Goal: Task Accomplishment & Management: Complete application form

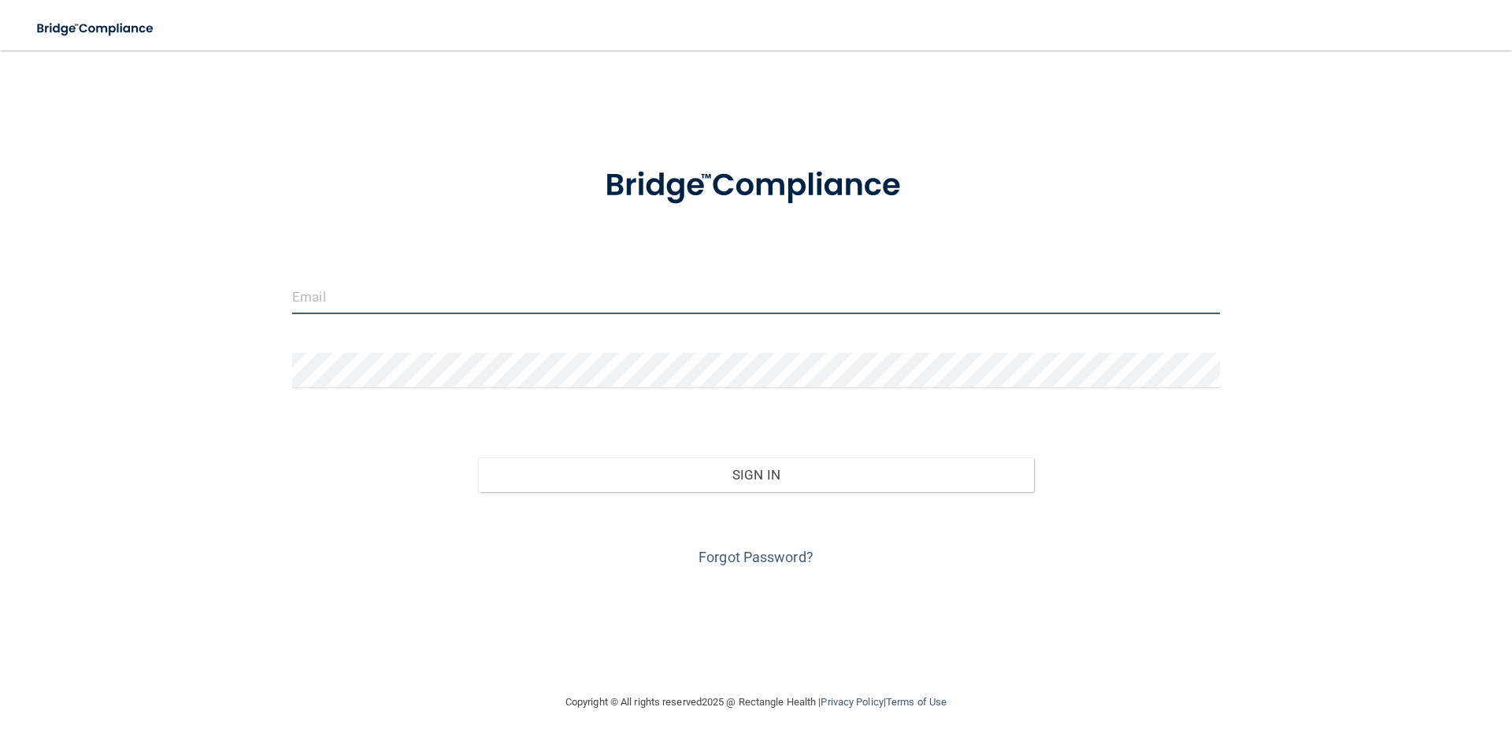
type input "[PERSON_NAME][EMAIL_ADDRESS][DOMAIN_NAME]"
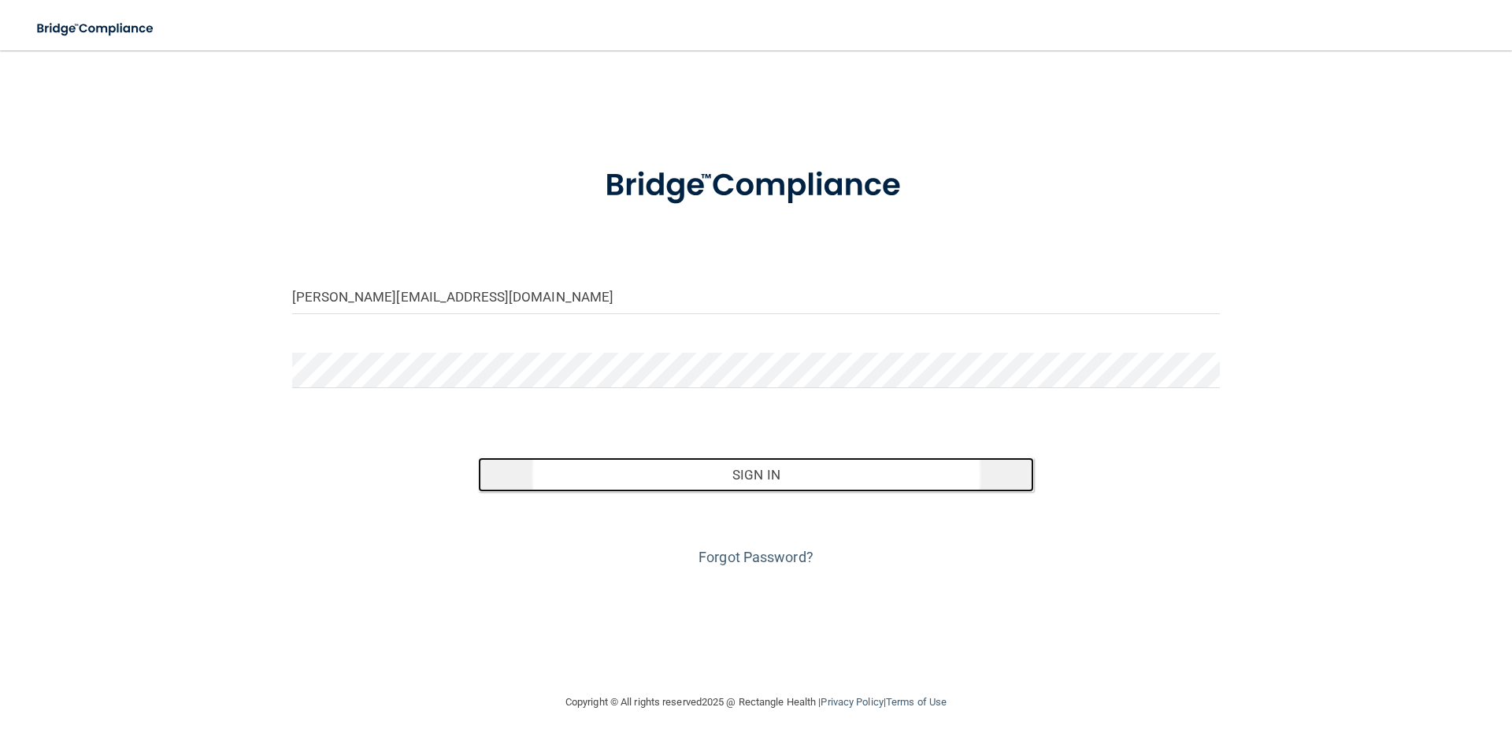
click at [741, 460] on button "Sign In" at bounding box center [756, 474] width 557 height 35
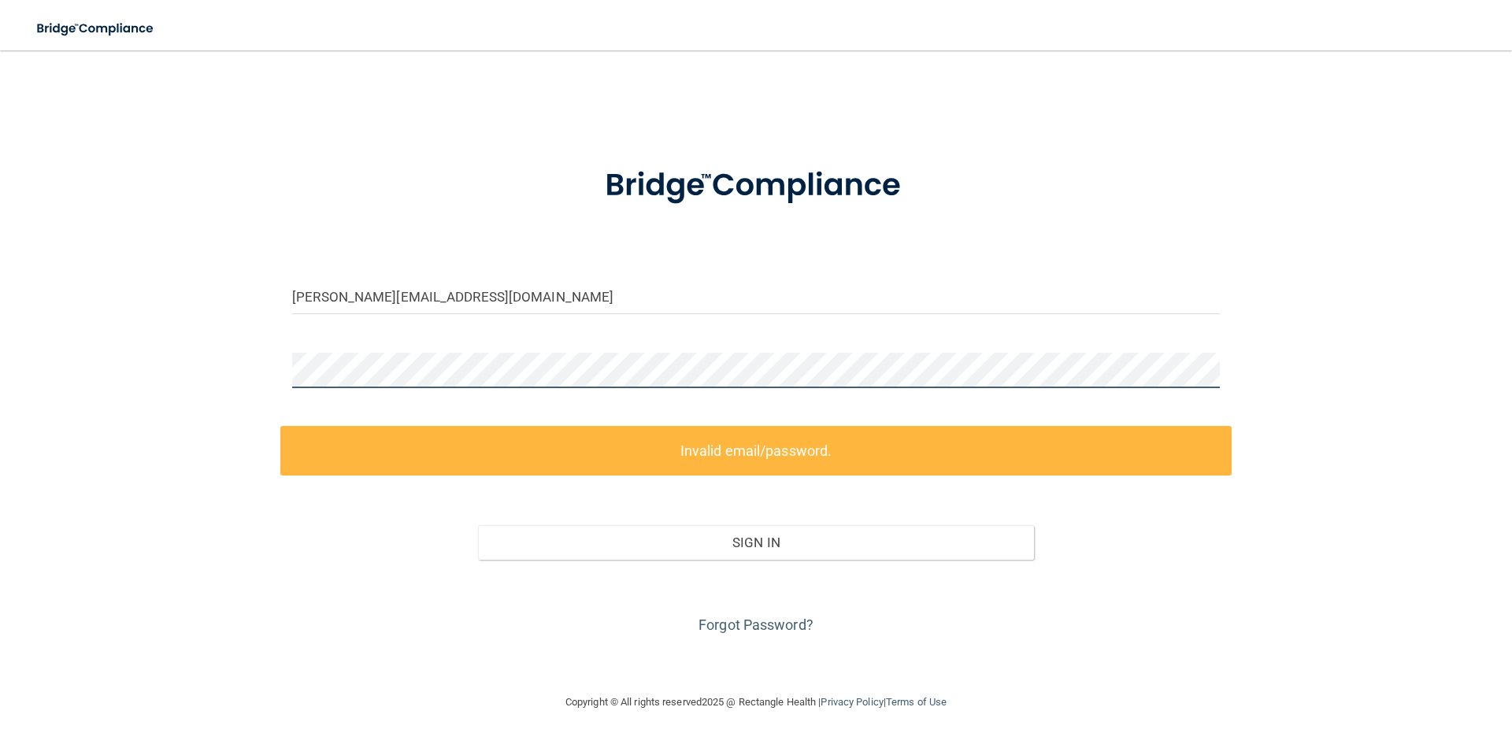
click at [65, 356] on div "[PERSON_NAME][EMAIL_ADDRESS][DOMAIN_NAME] Invalid email/password. You don't hav…" at bounding box center [755, 371] width 1449 height 611
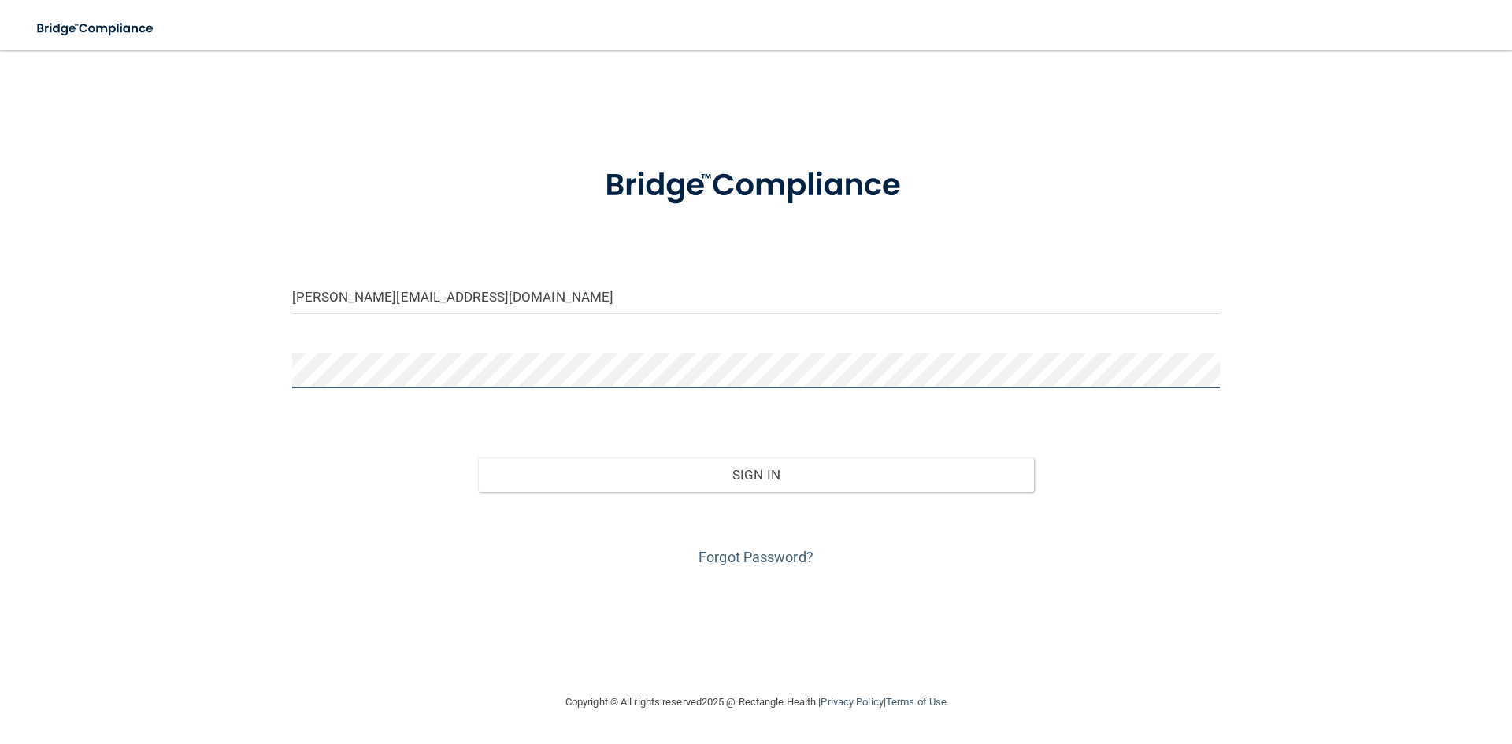
click at [478, 457] on button "Sign In" at bounding box center [756, 474] width 557 height 35
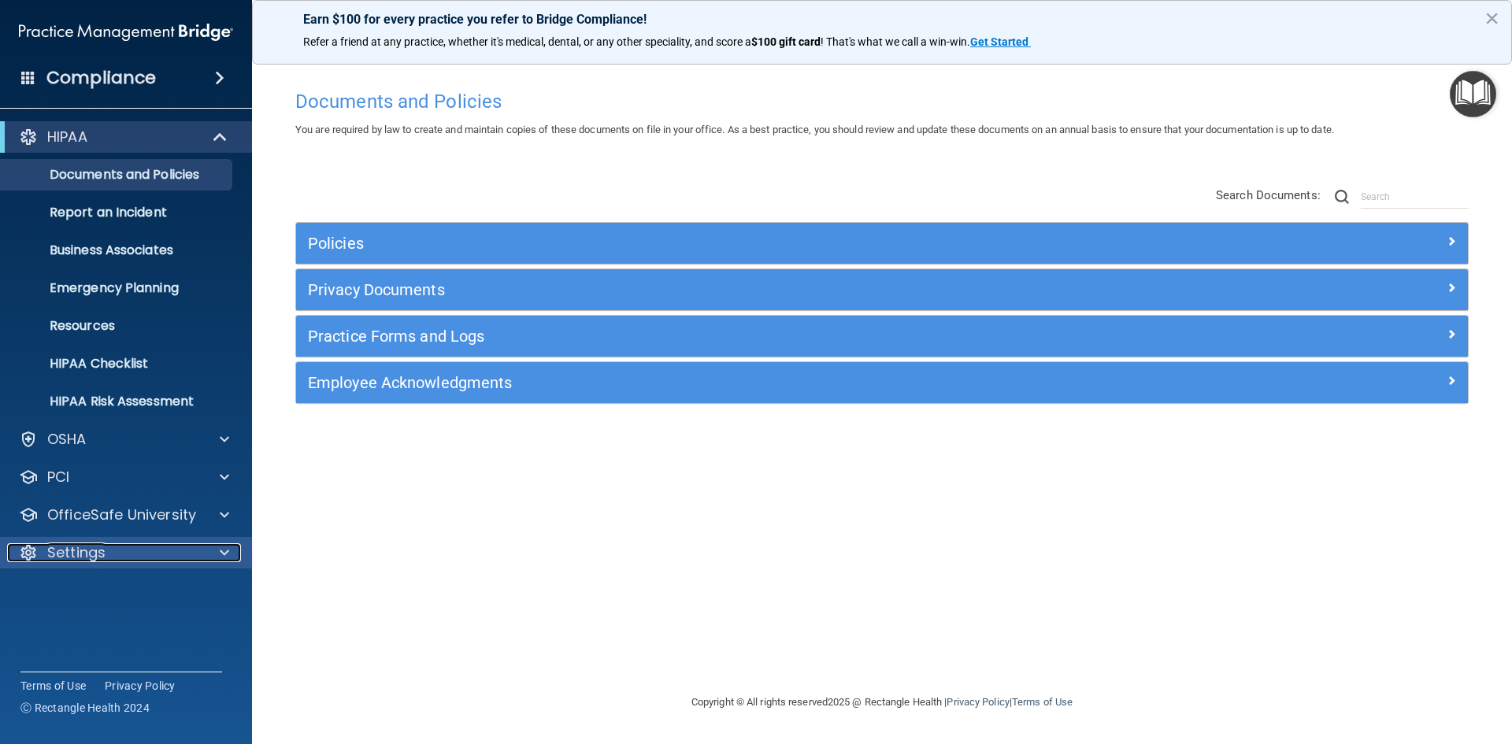
click at [207, 557] on div at bounding box center [221, 552] width 39 height 19
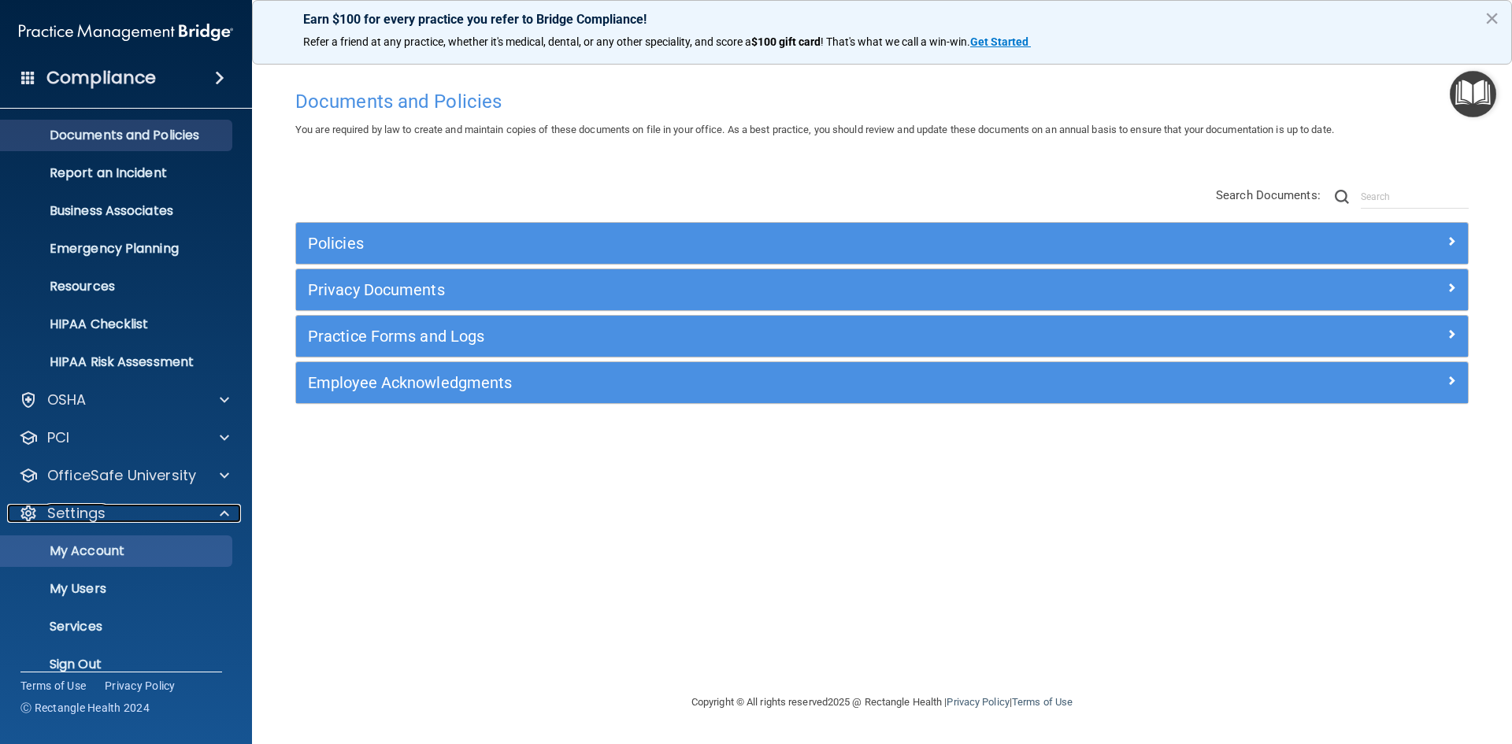
scroll to position [61, 0]
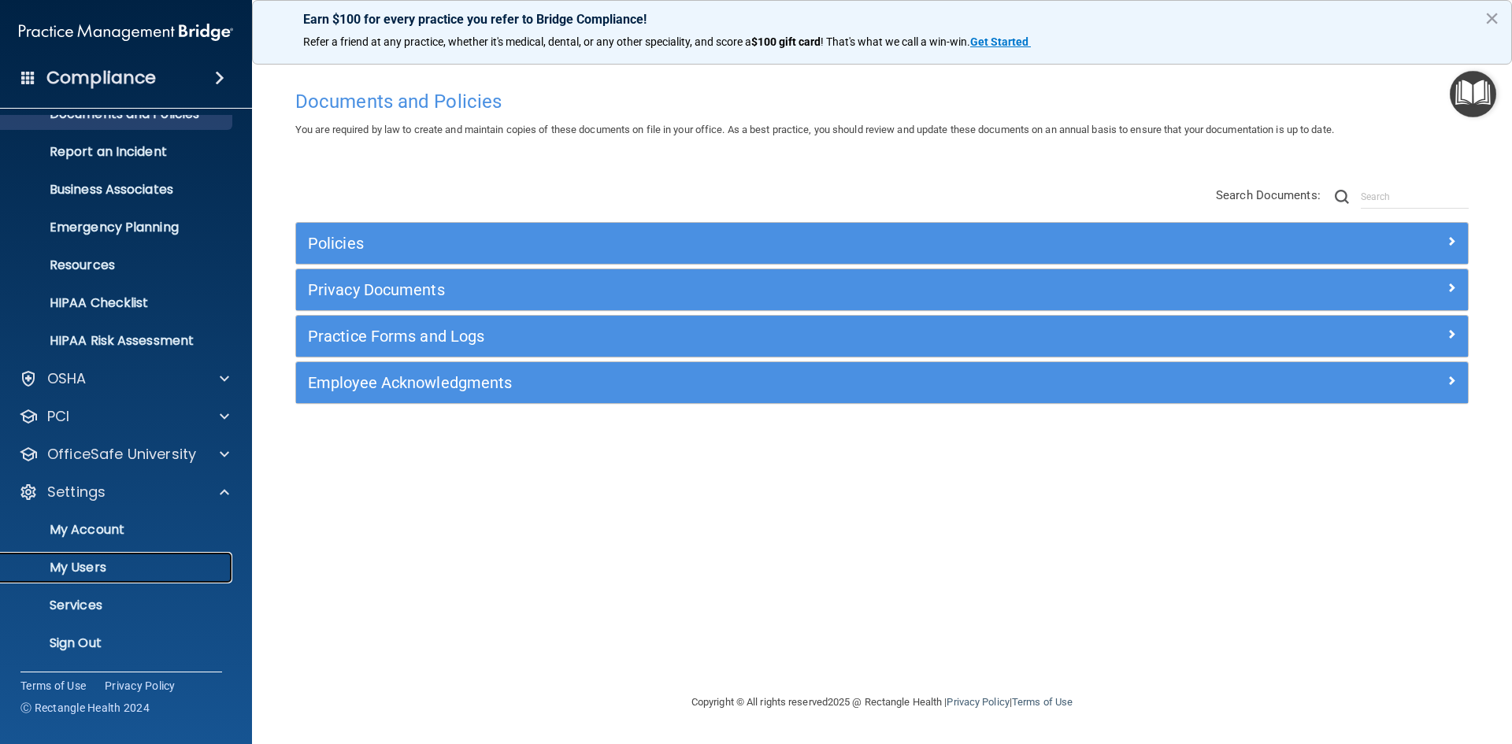
click at [104, 563] on p "My Users" at bounding box center [117, 568] width 215 height 16
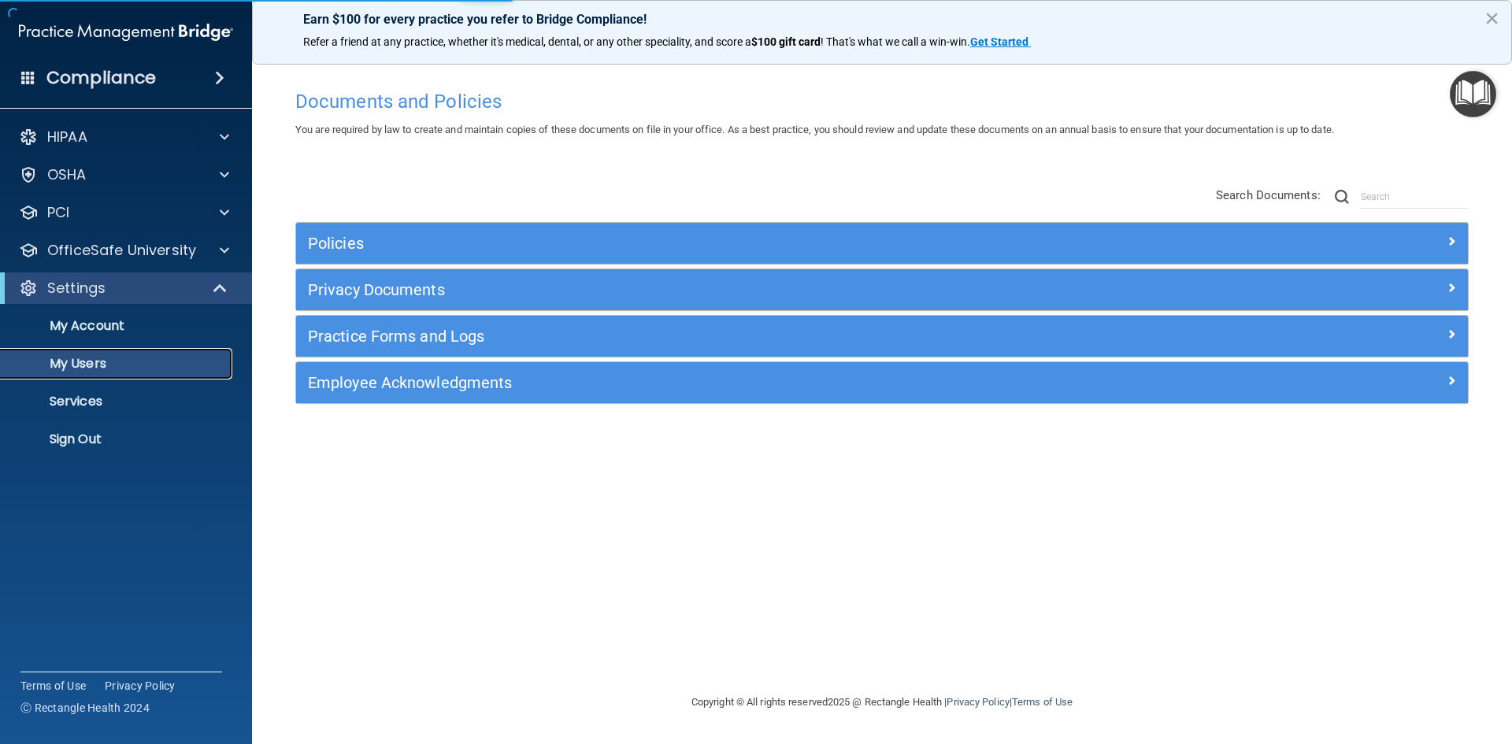
select select "20"
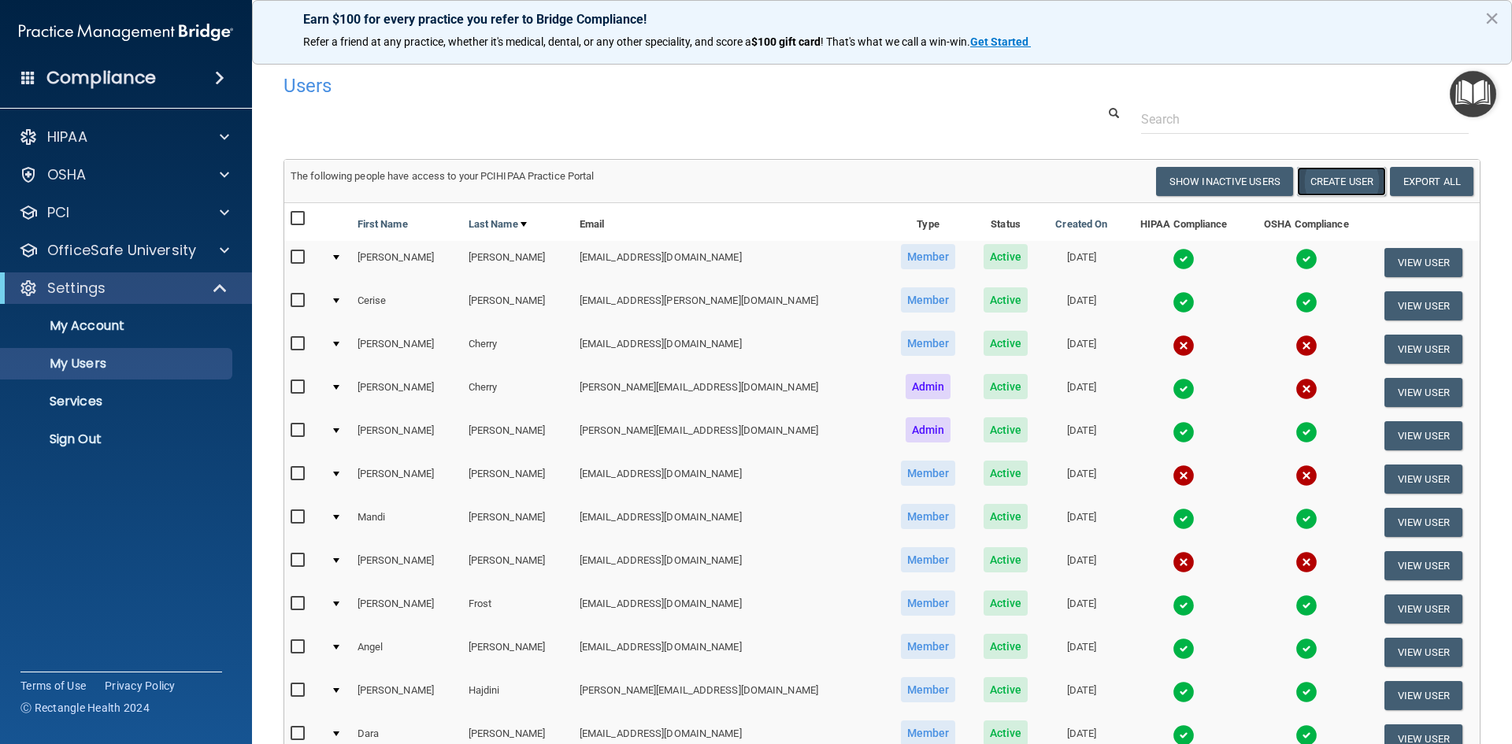
click at [1328, 179] on button "Create User" at bounding box center [1341, 181] width 89 height 29
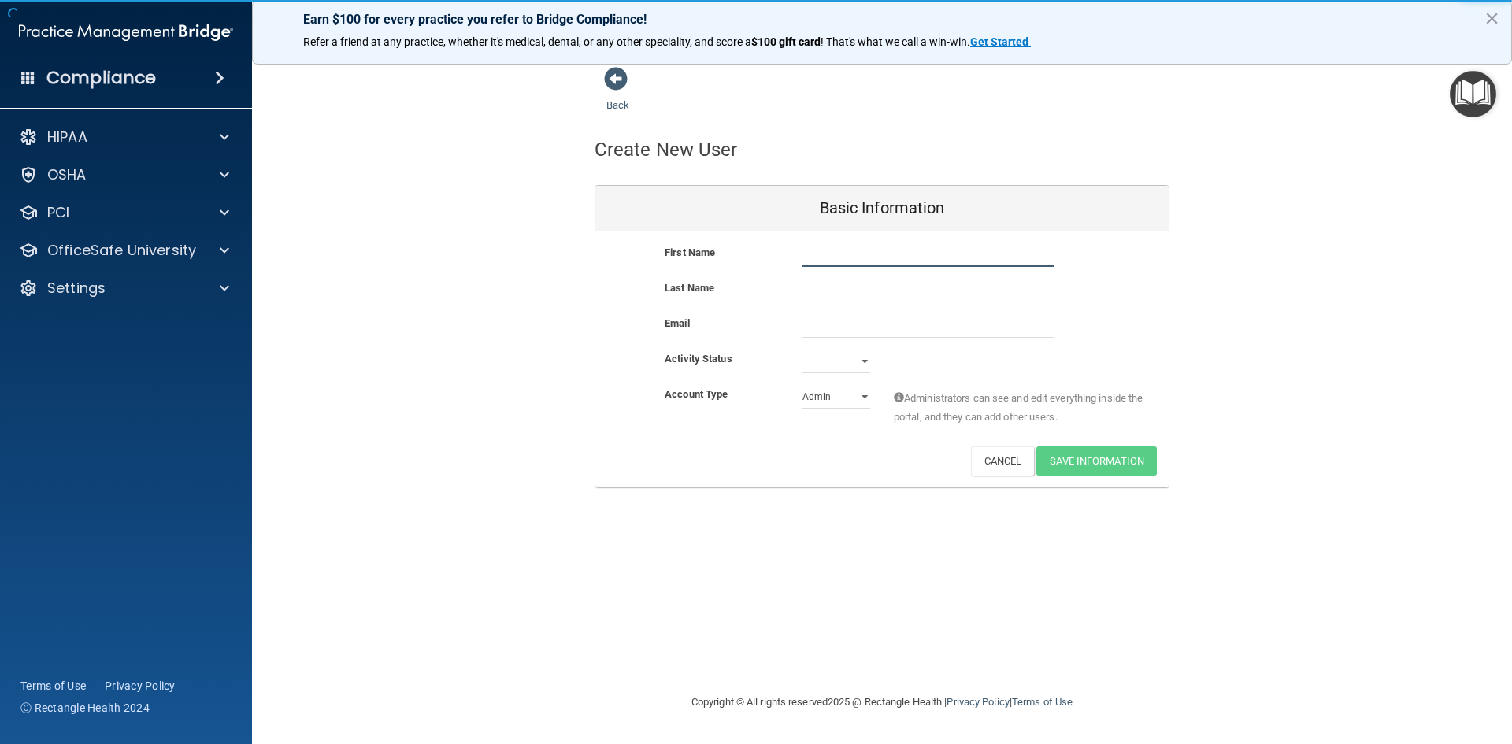
click at [837, 259] on input "text" at bounding box center [927, 255] width 251 height 24
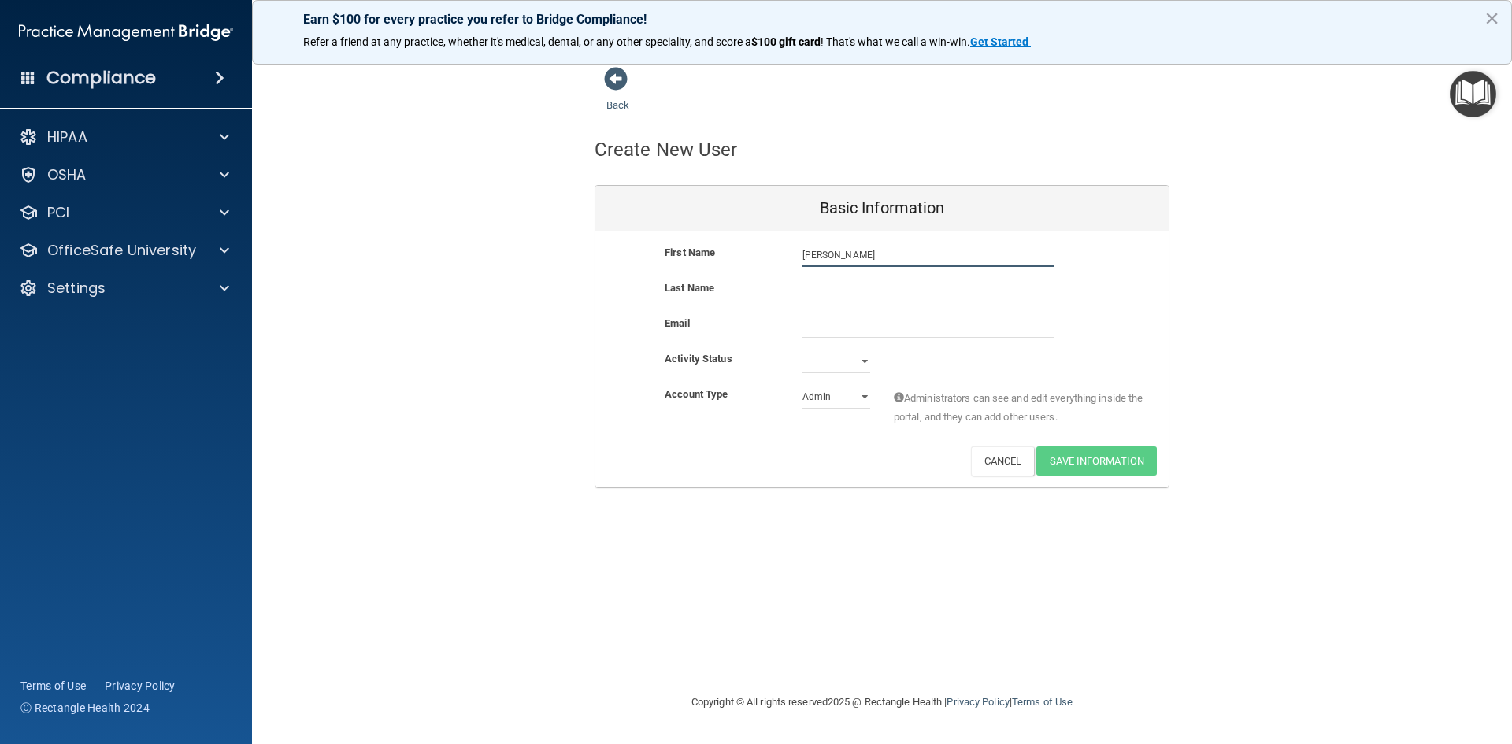
type input "Megna"
type input "G"
type input "[PERSON_NAME]"
click at [841, 228] on div "Basic Information" at bounding box center [881, 209] width 573 height 46
click at [842, 266] on input "Megna" at bounding box center [927, 255] width 251 height 24
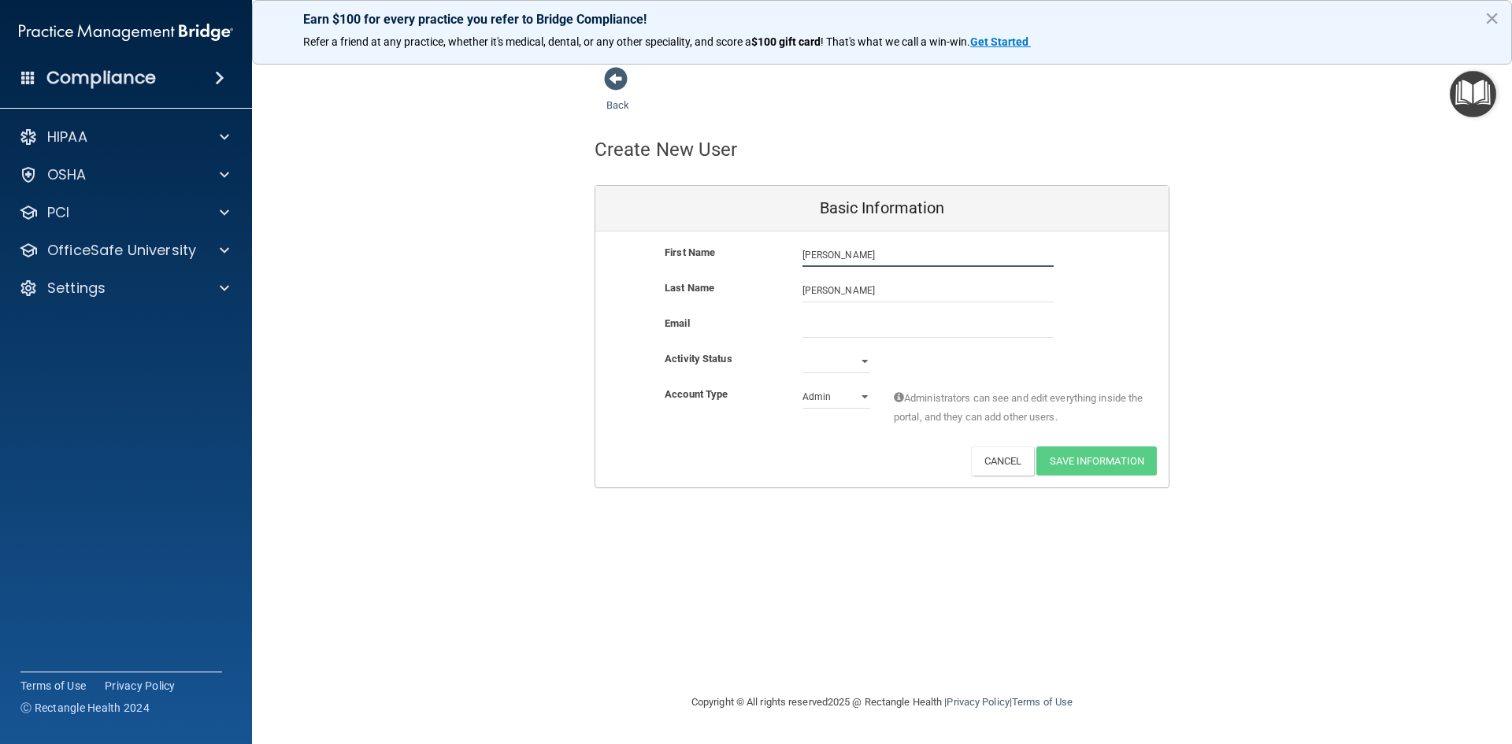
type input "[PERSON_NAME]"
click at [846, 318] on input "email" at bounding box center [927, 326] width 251 height 24
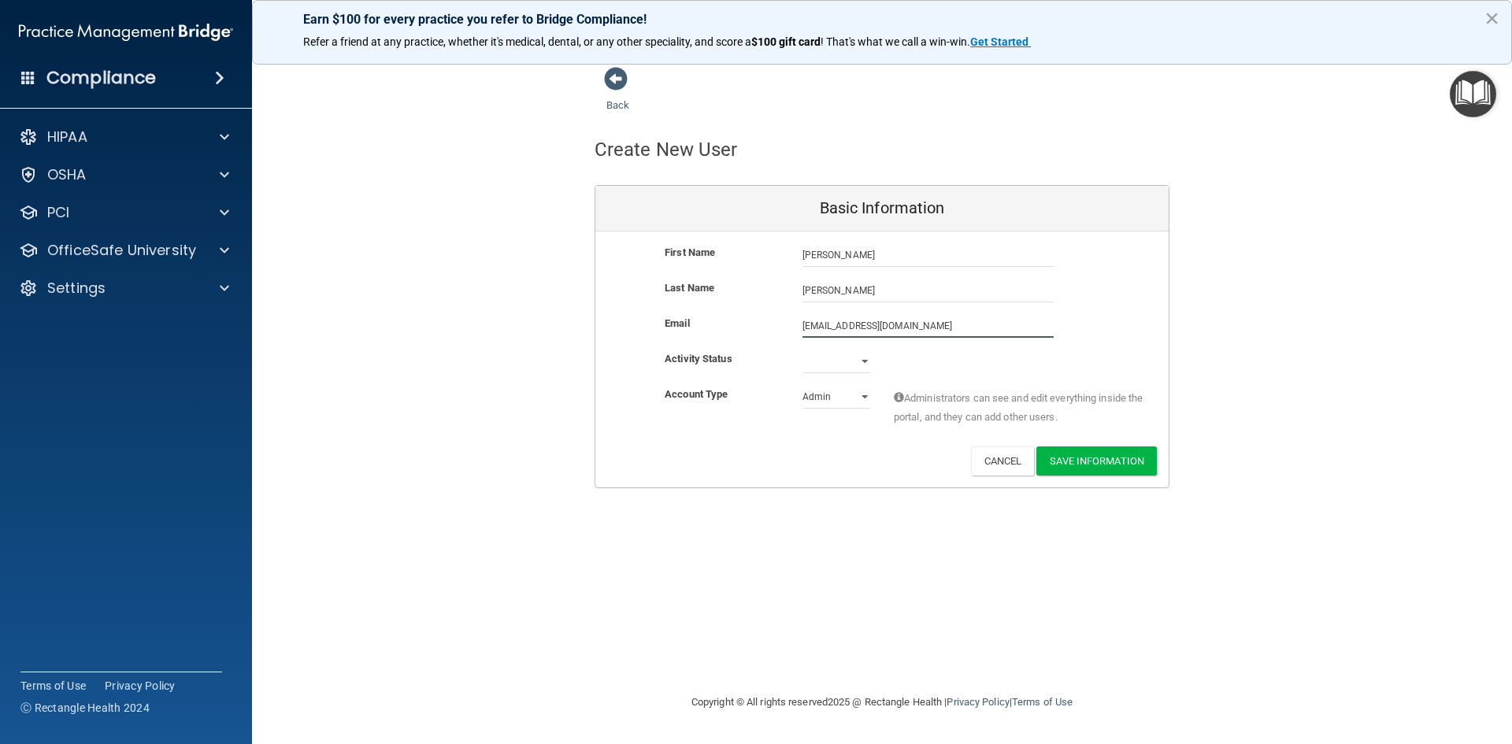
type input "[EMAIL_ADDRESS][DOMAIN_NAME]"
click at [868, 364] on select "Active Inactive" at bounding box center [836, 365] width 68 height 24
select select "active"
click at [802, 350] on select "Active Inactive" at bounding box center [836, 362] width 68 height 24
click at [862, 398] on select "Admin Member" at bounding box center [836, 397] width 68 height 24
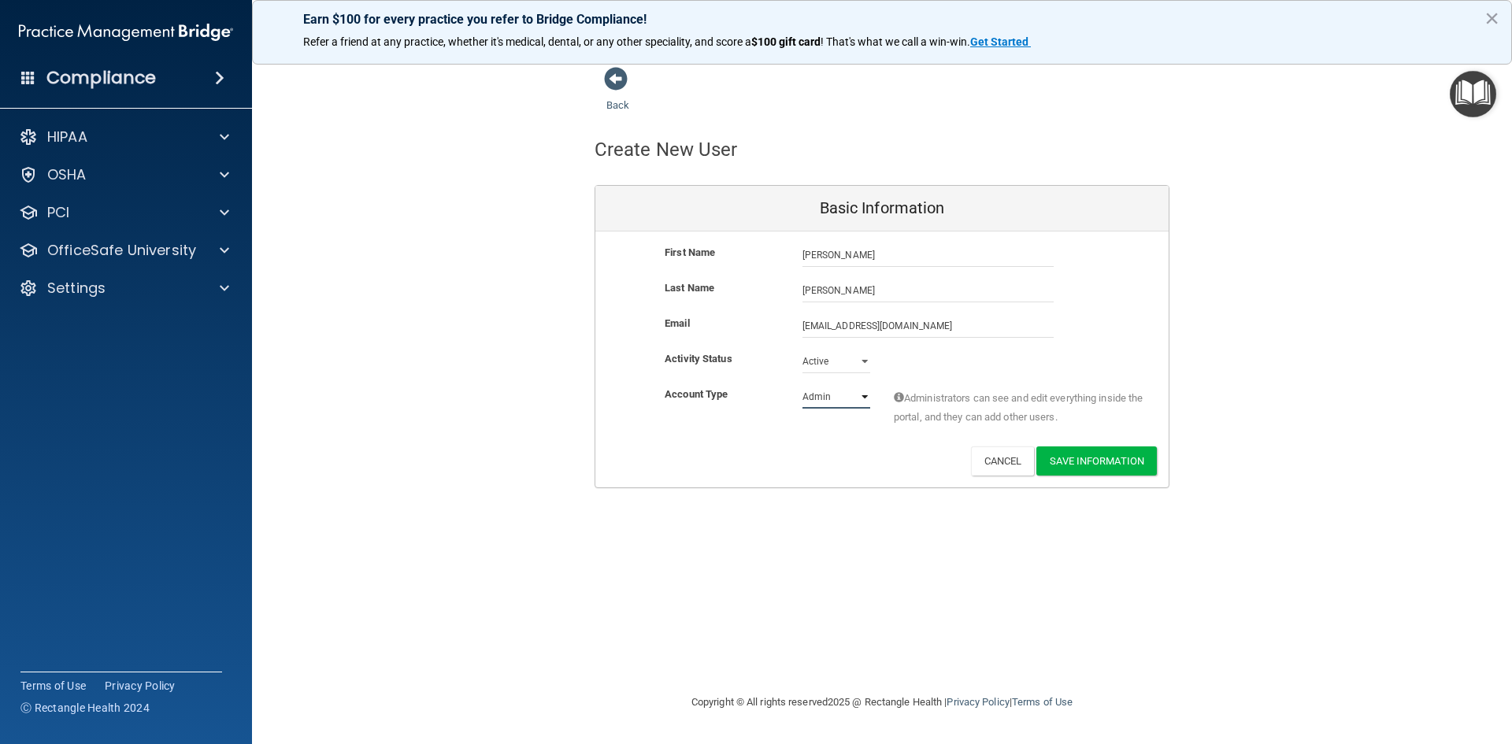
select select "practice_member"
click at [802, 385] on select "Admin Member" at bounding box center [836, 397] width 68 height 24
click at [1075, 456] on button "Save Information" at bounding box center [1096, 460] width 120 height 29
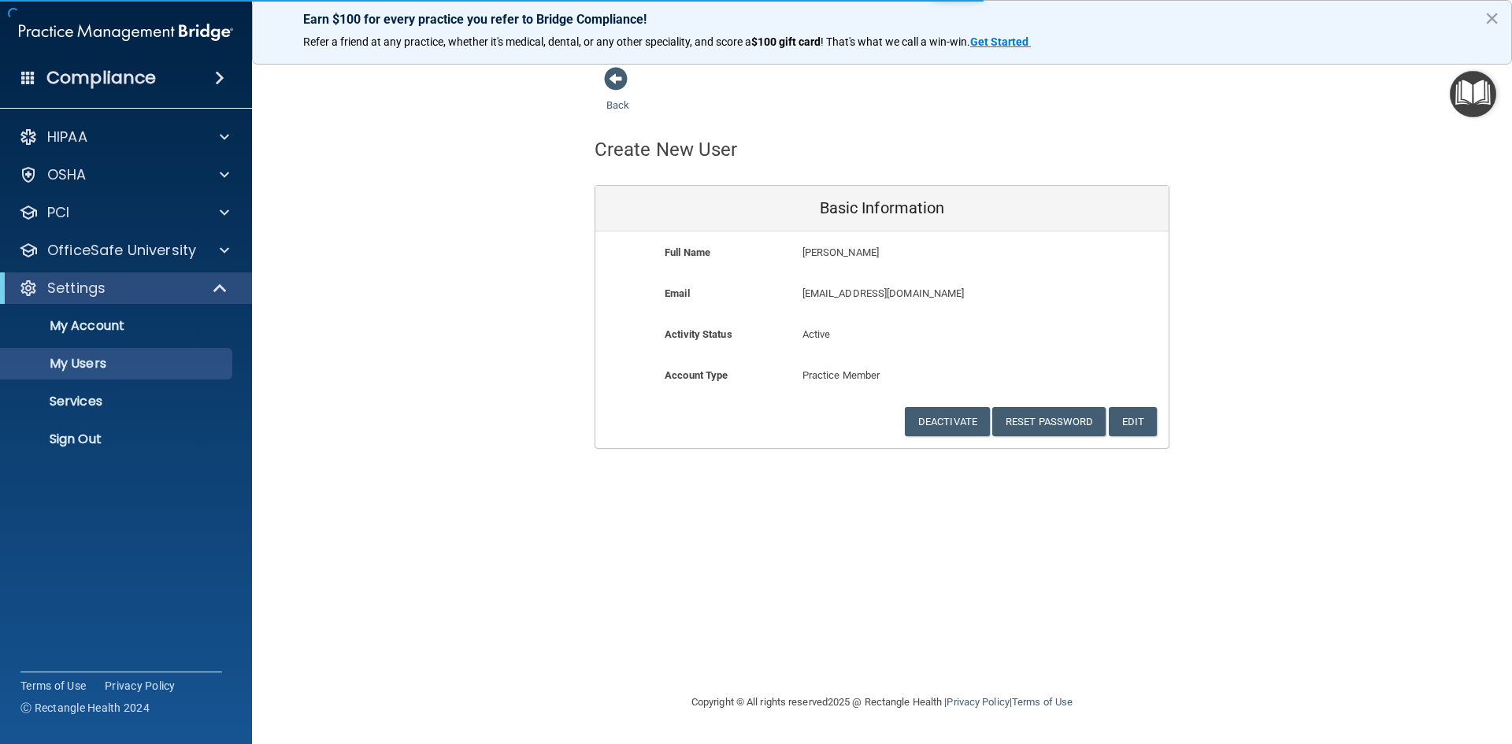
select select "20"
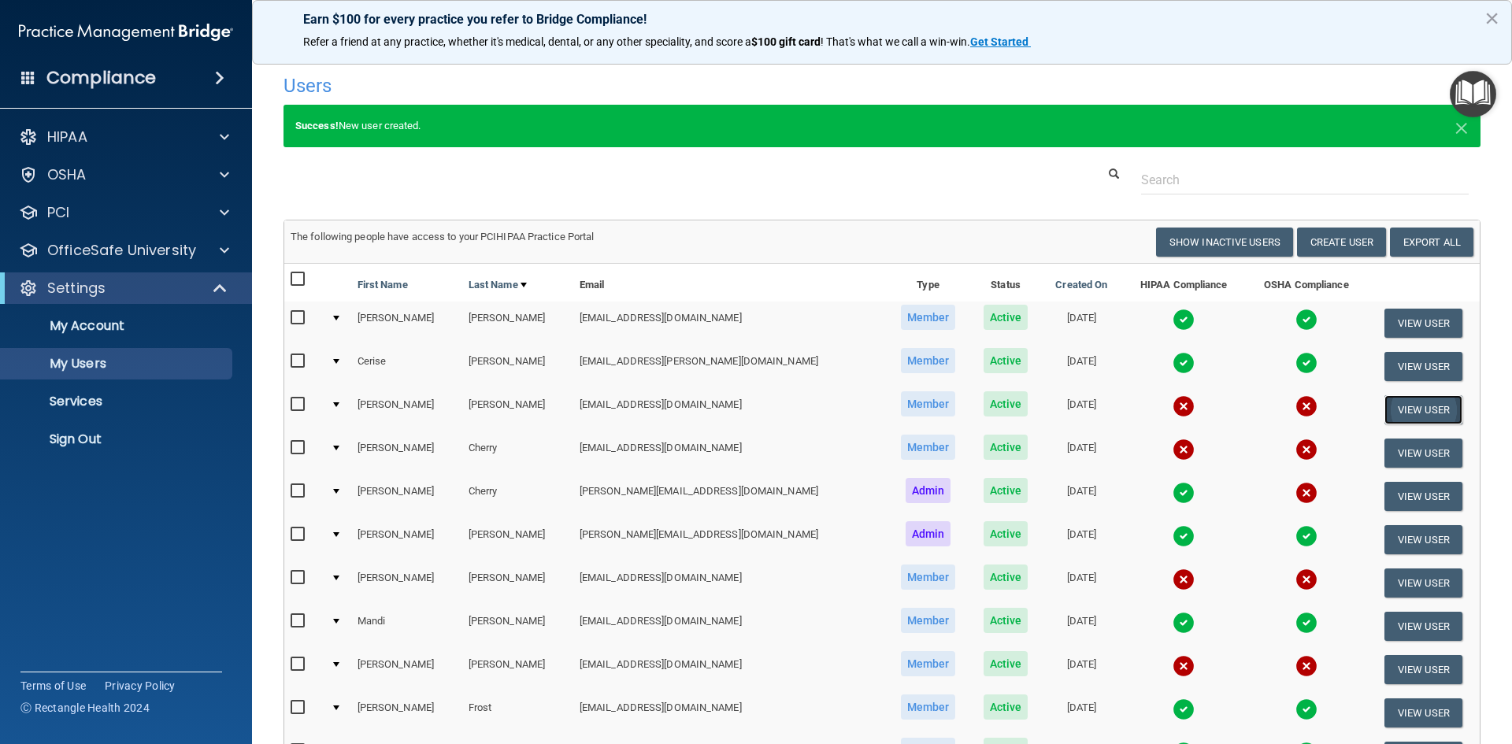
click at [1386, 405] on button "View User" at bounding box center [1423, 409] width 78 height 29
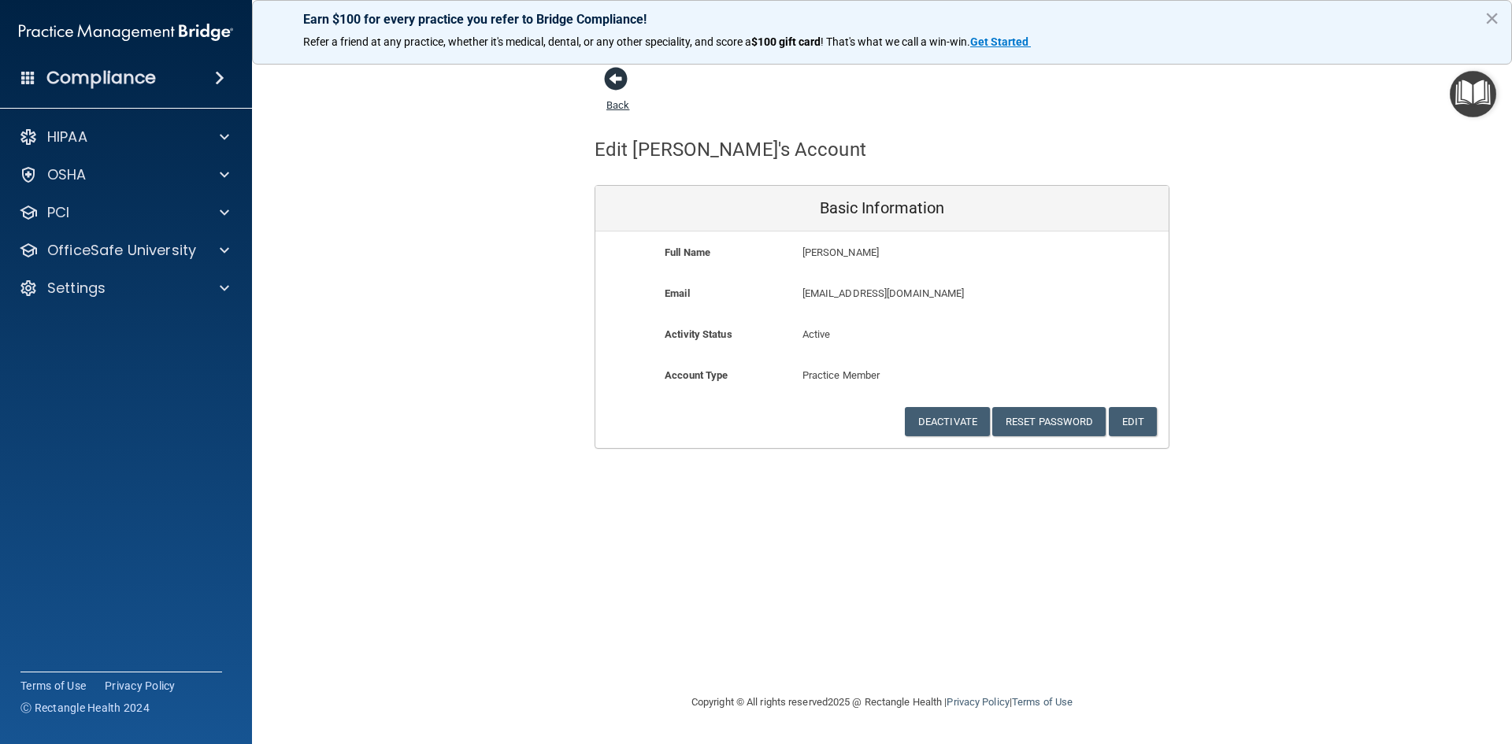
click at [615, 74] on span at bounding box center [616, 79] width 24 height 24
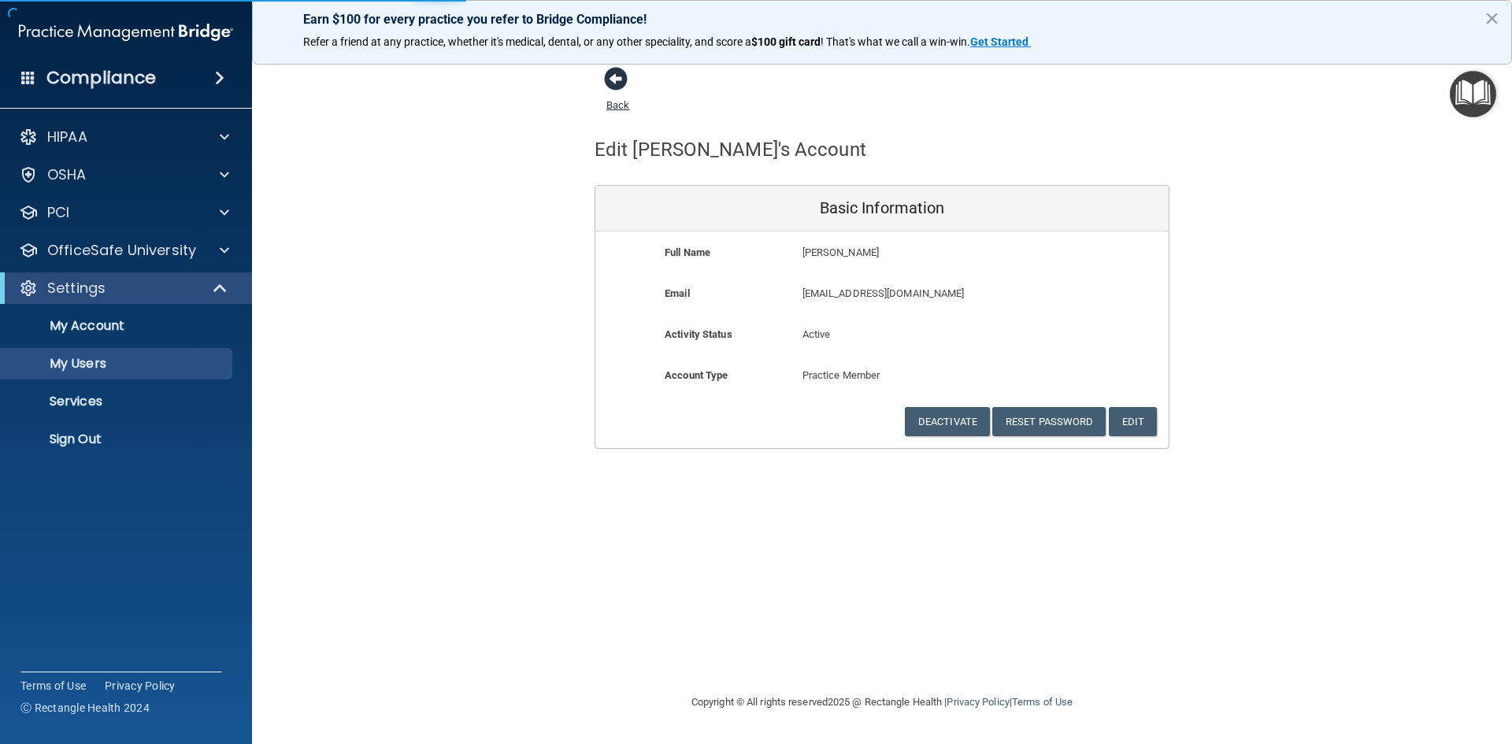
select select "20"
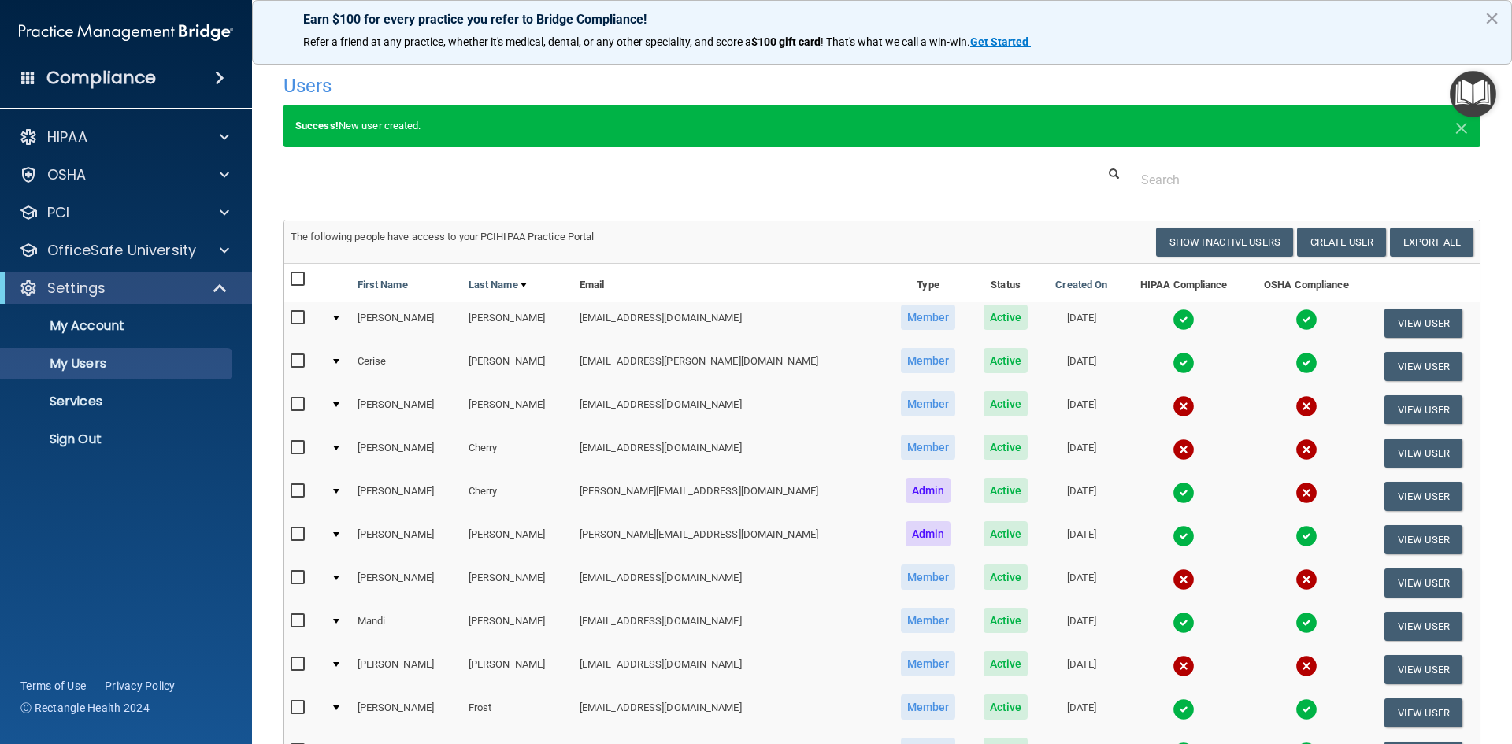
click at [339, 406] on div at bounding box center [336, 404] width 6 height 5
click at [339, 397] on td at bounding box center [337, 409] width 27 height 43
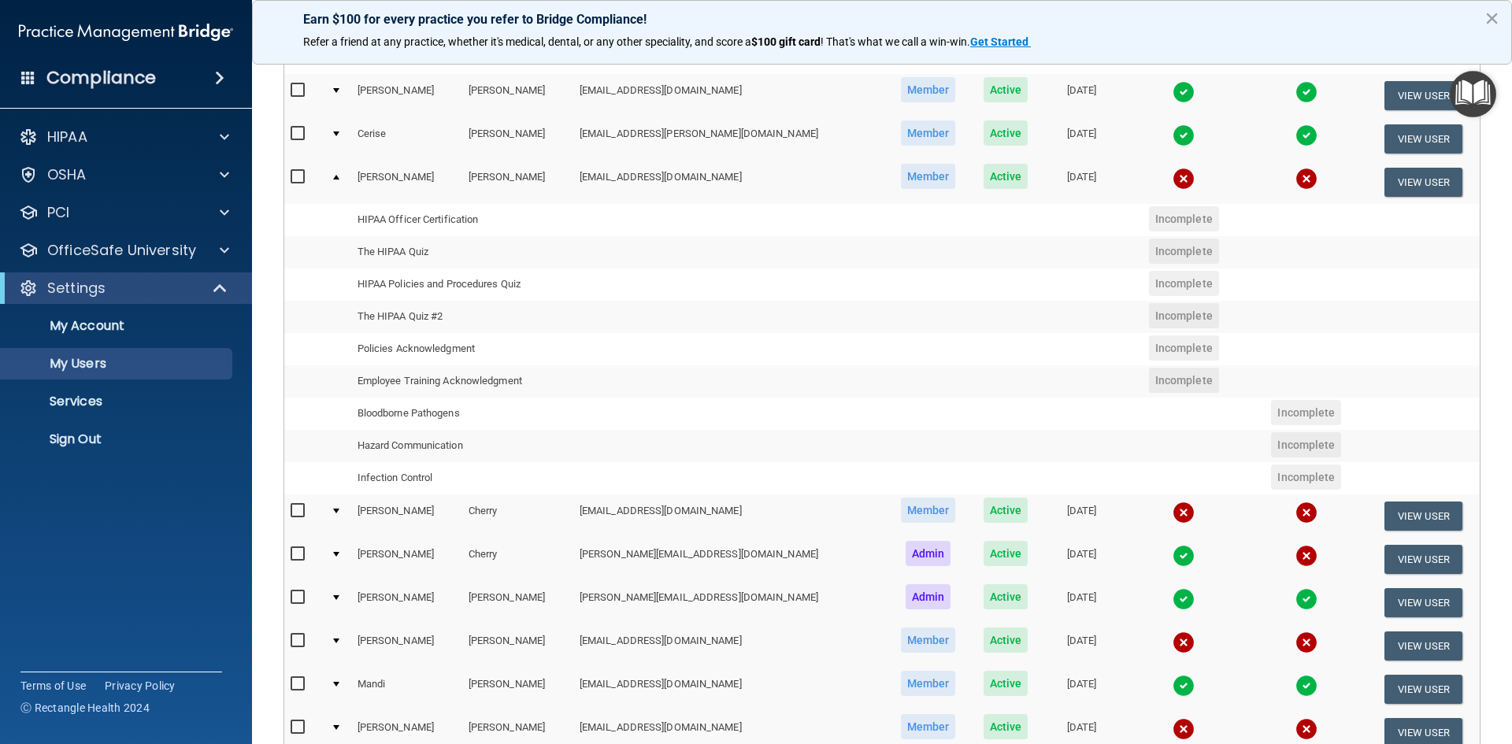
scroll to position [315, 0]
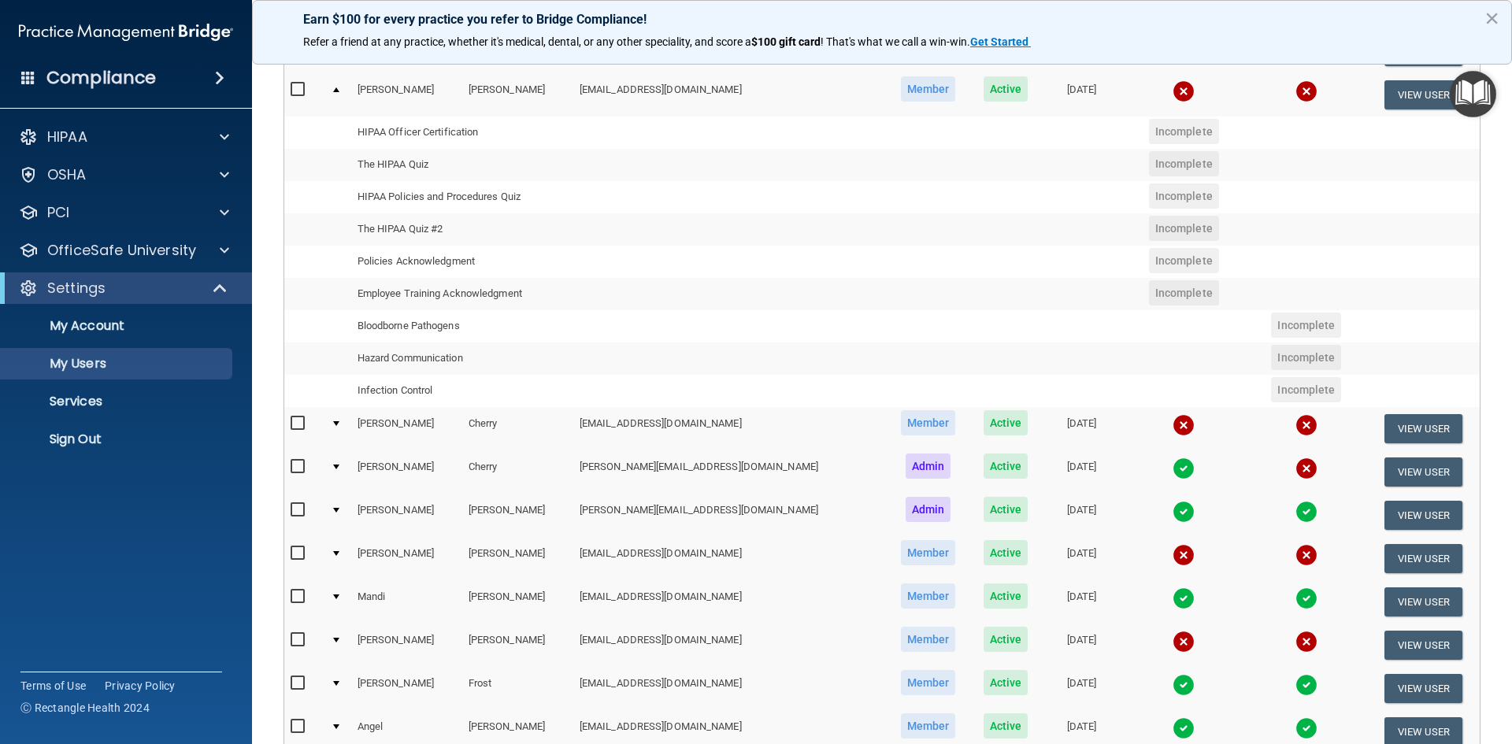
click at [335, 94] on td at bounding box center [337, 94] width 27 height 43
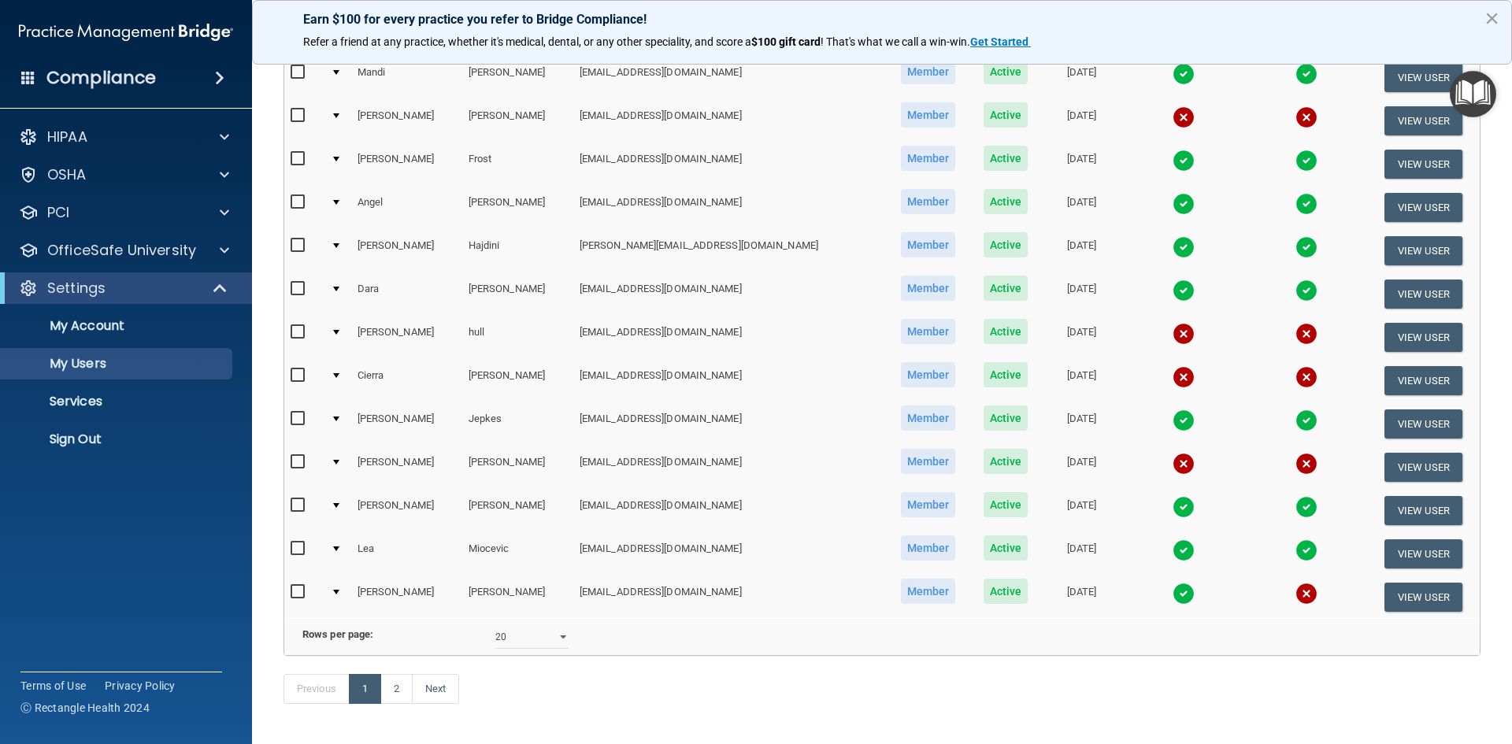
scroll to position [620, 0]
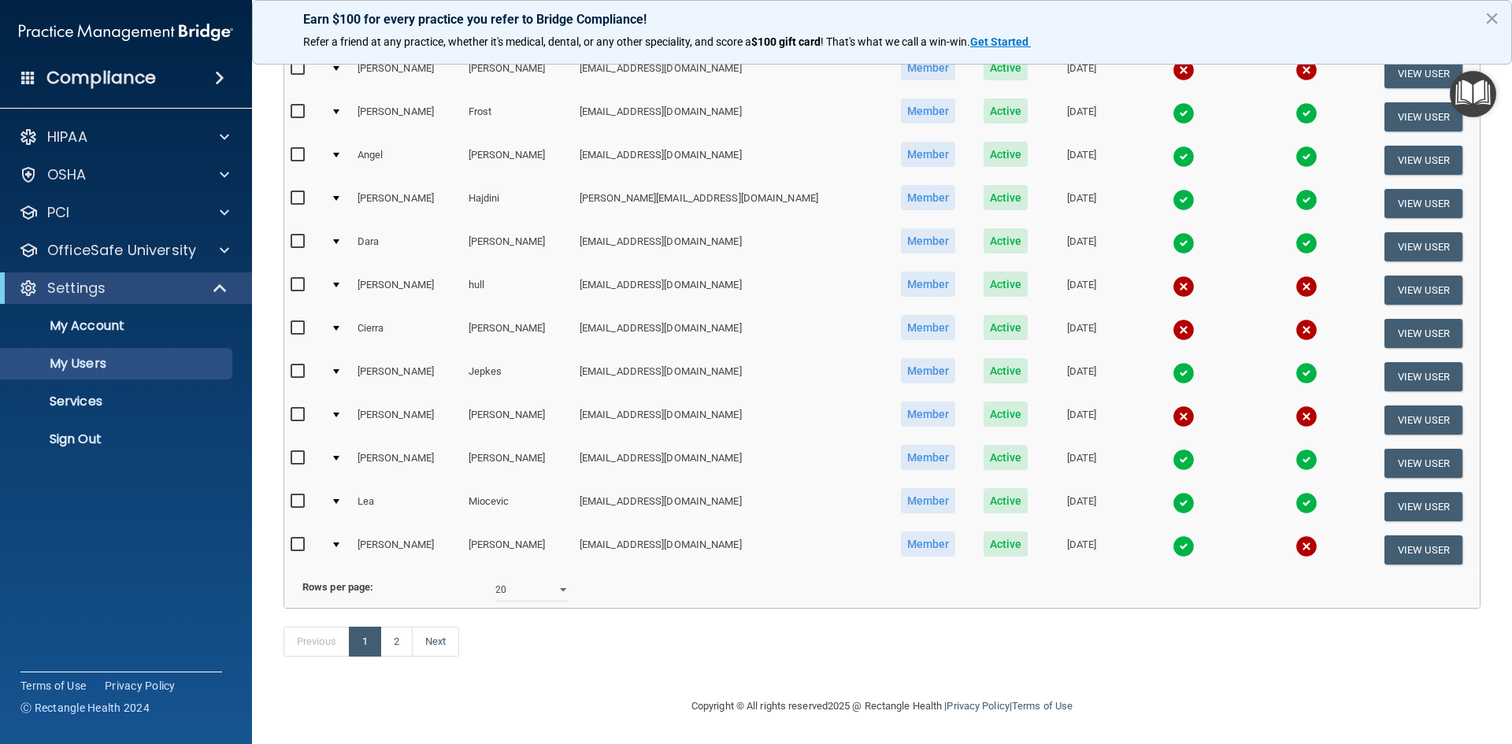
click at [341, 485] on td at bounding box center [337, 506] width 27 height 43
click at [337, 485] on td at bounding box center [337, 506] width 27 height 43
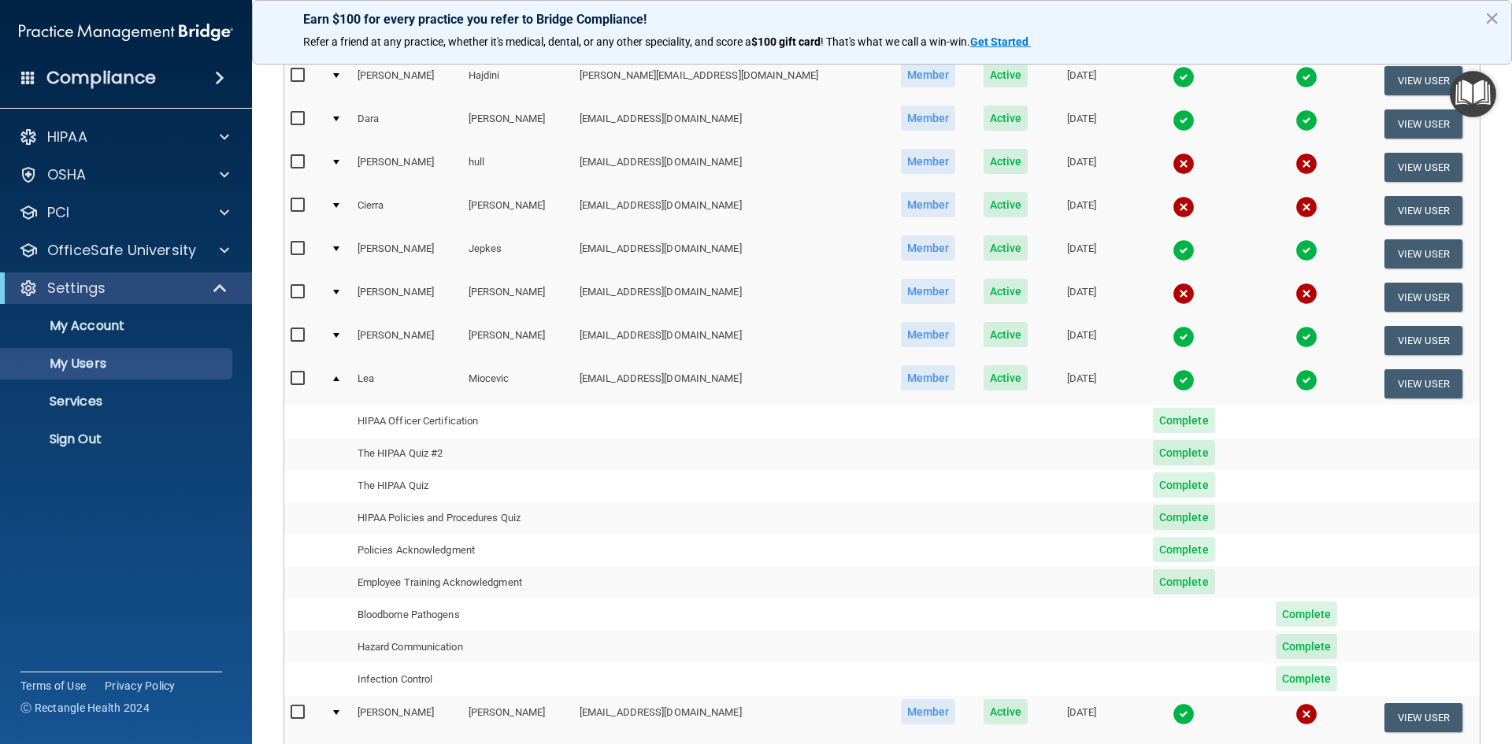
scroll to position [674, 0]
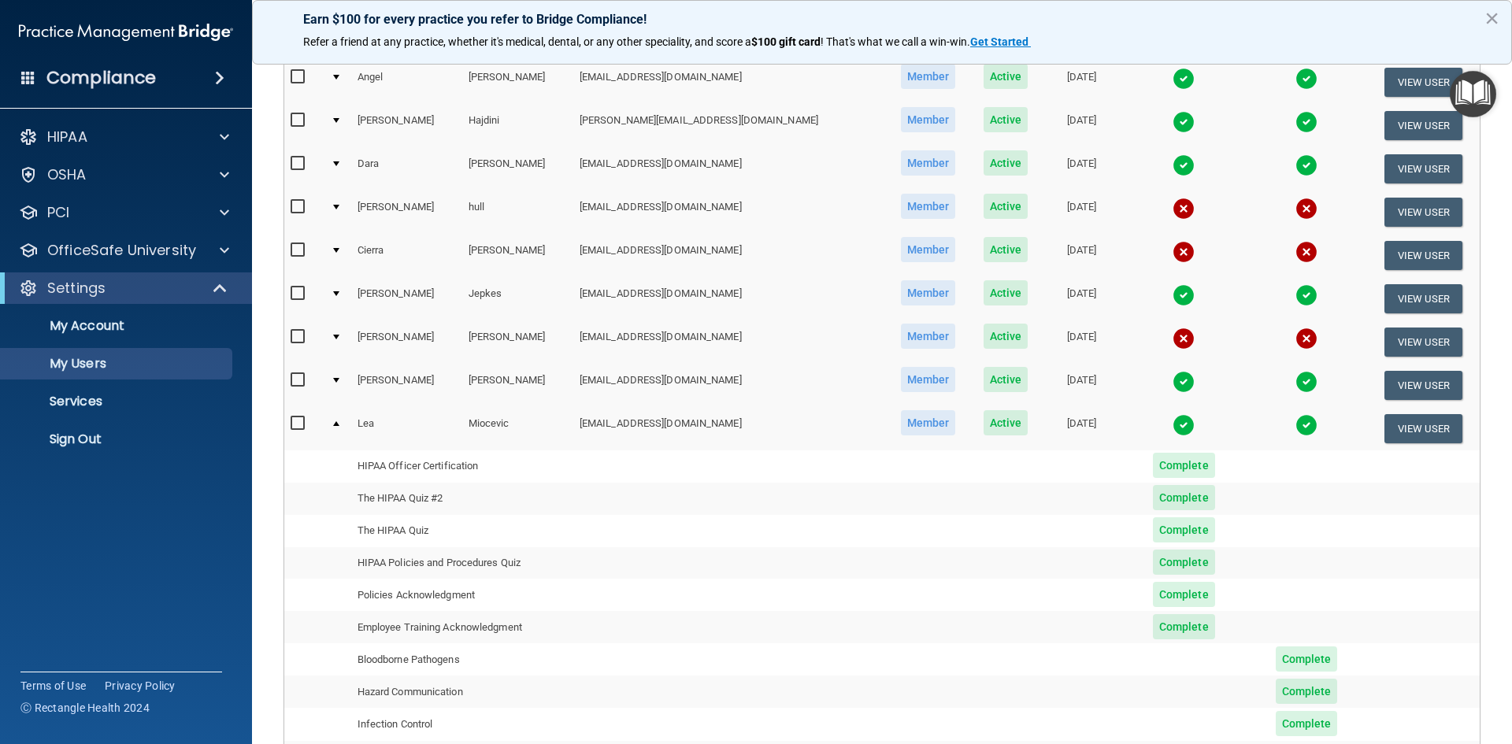
click at [337, 425] on div at bounding box center [336, 423] width 6 height 5
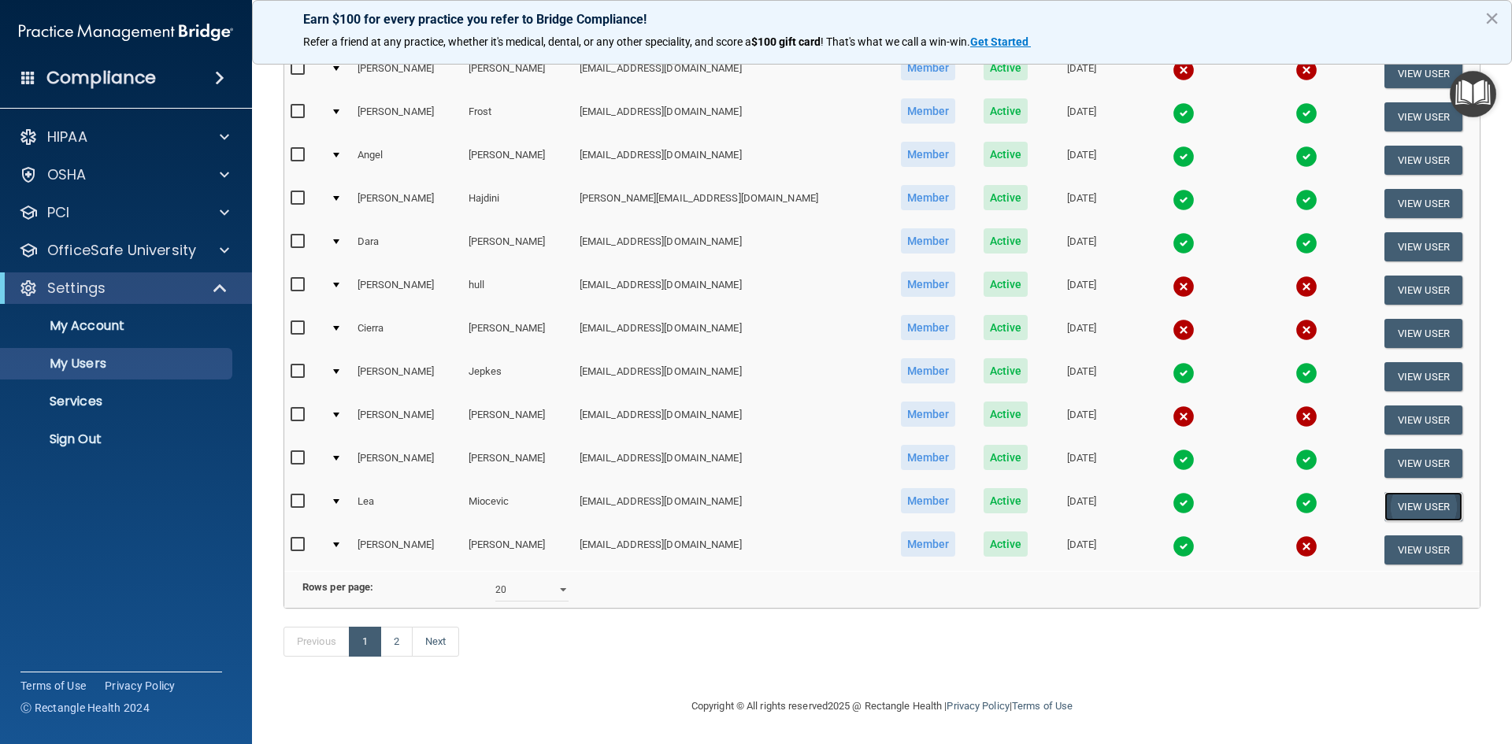
click at [1399, 492] on button "View User" at bounding box center [1423, 506] width 78 height 29
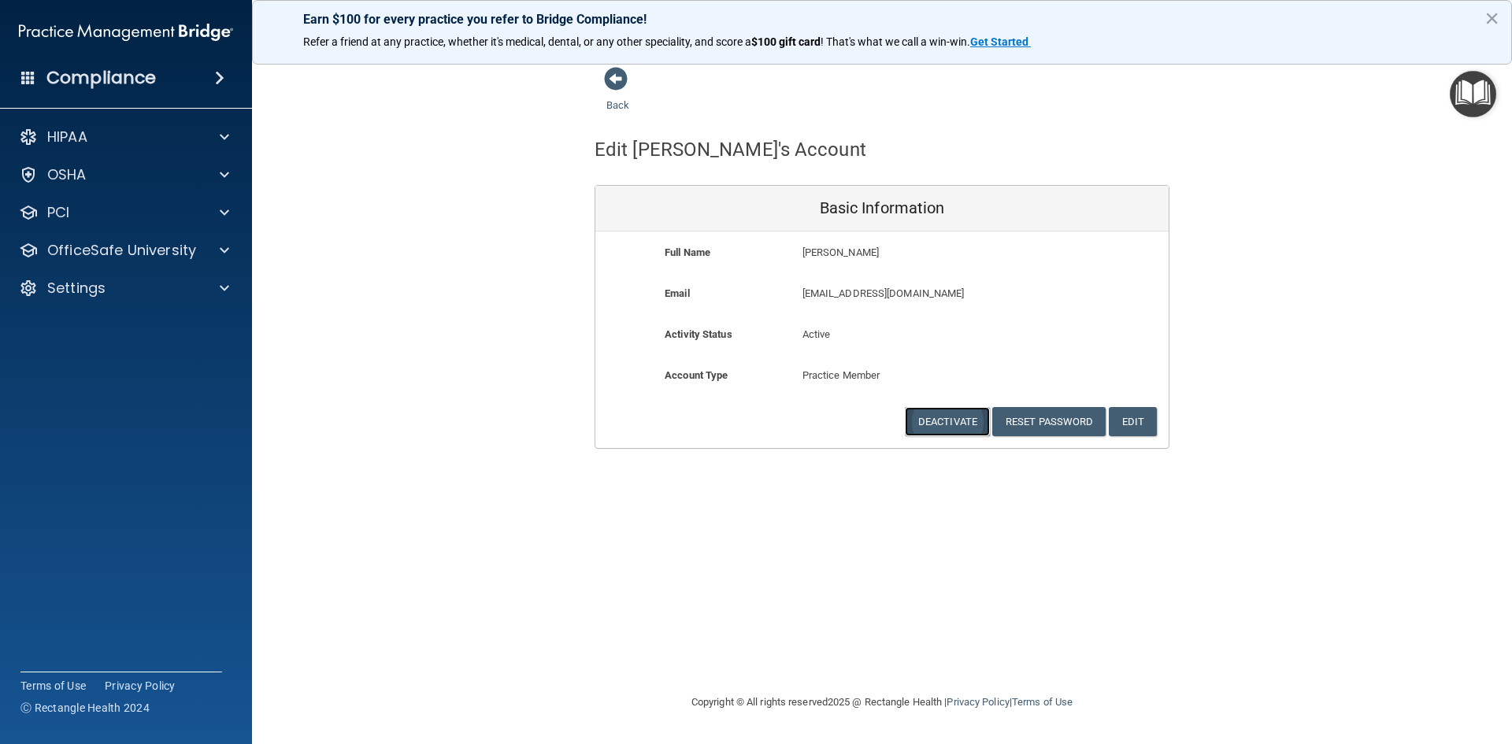
click at [935, 426] on button "Deactivate" at bounding box center [947, 421] width 85 height 29
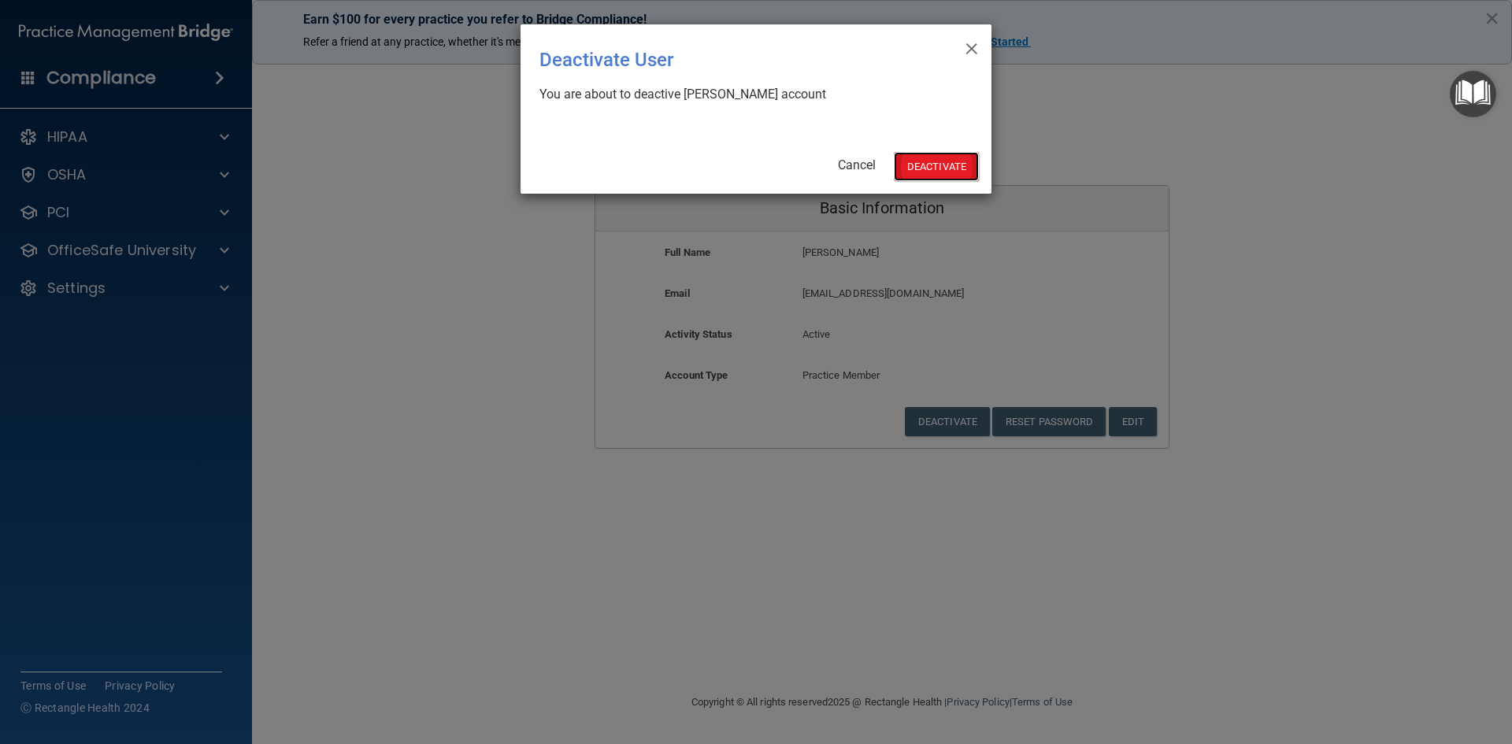
click at [928, 165] on button "Deactivate" at bounding box center [936, 166] width 85 height 29
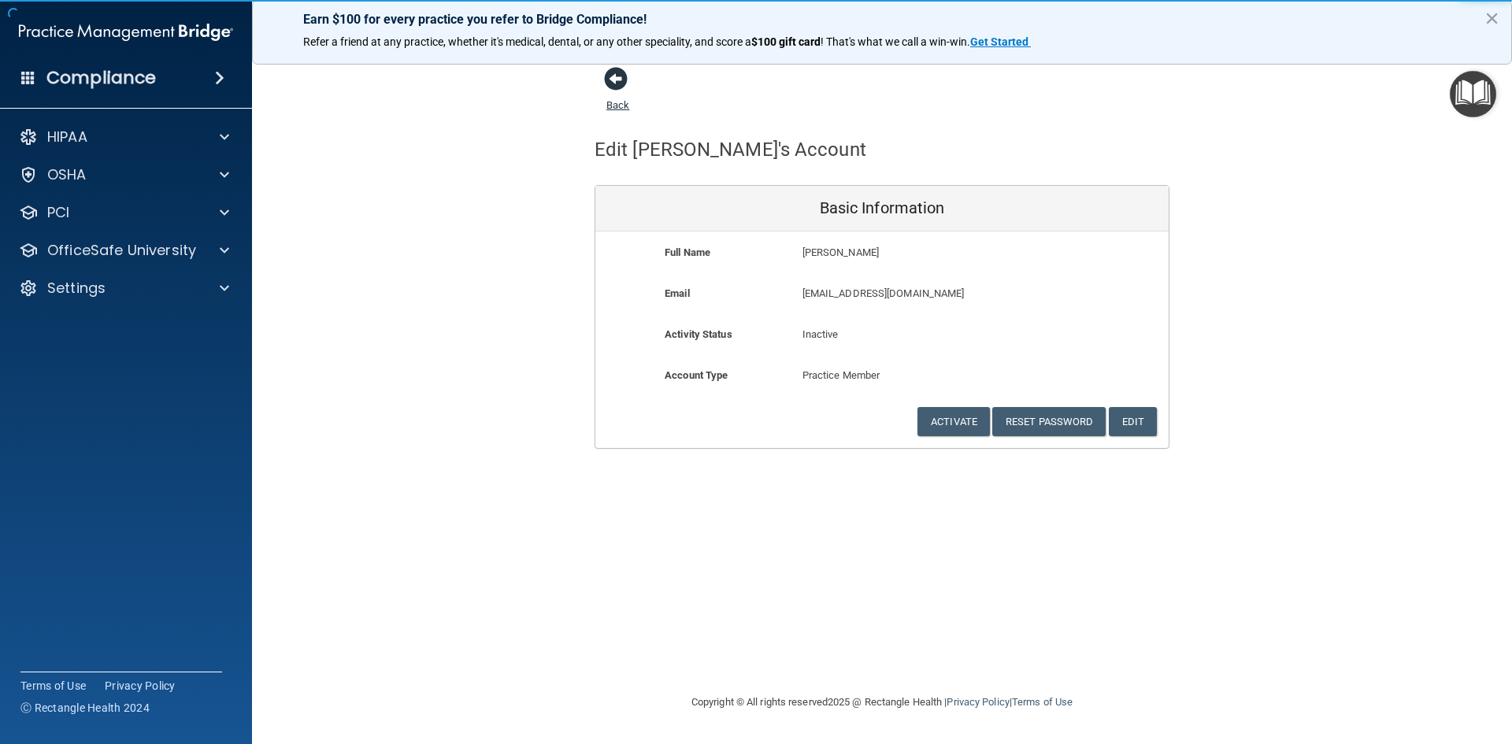
click at [614, 72] on span at bounding box center [616, 79] width 24 height 24
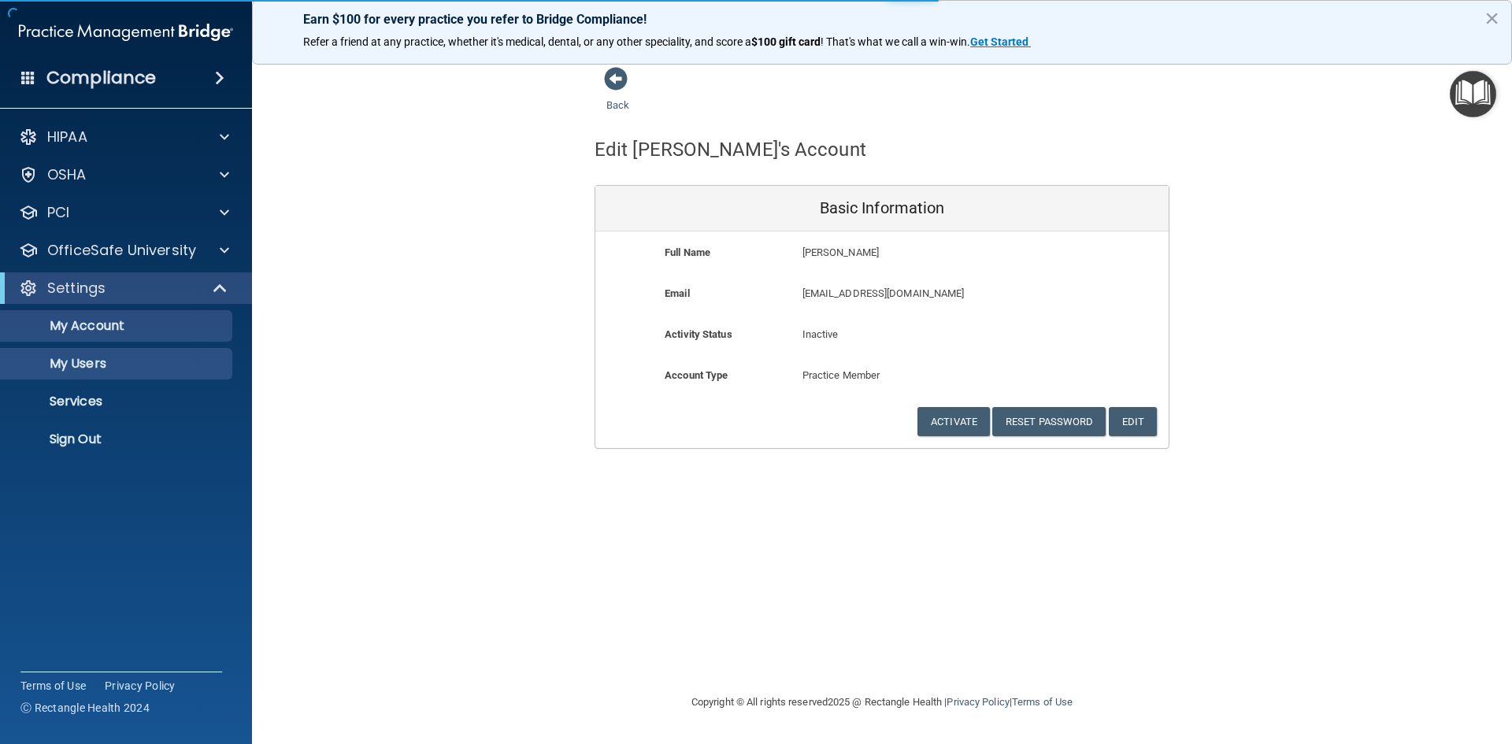
select select "20"
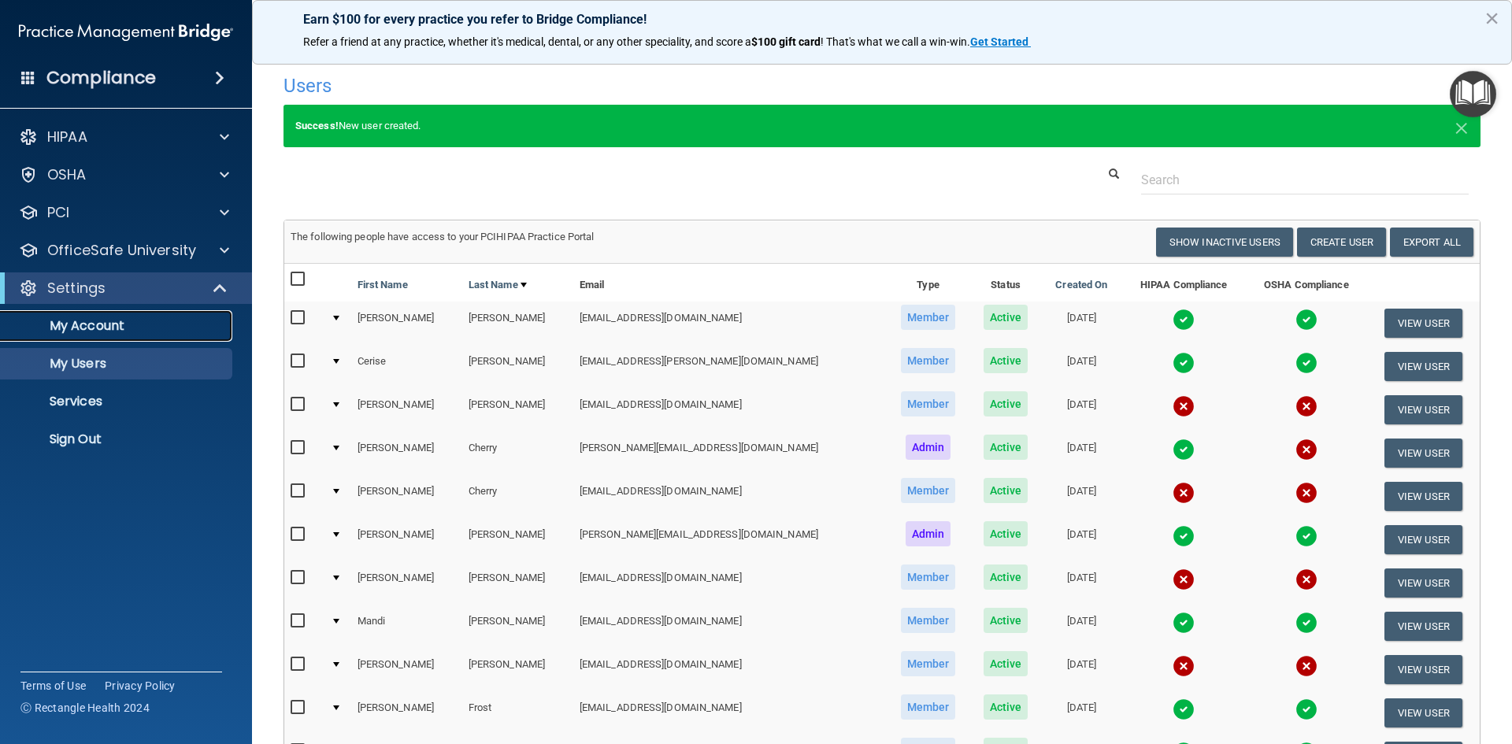
click at [86, 326] on p "My Account" at bounding box center [117, 326] width 215 height 16
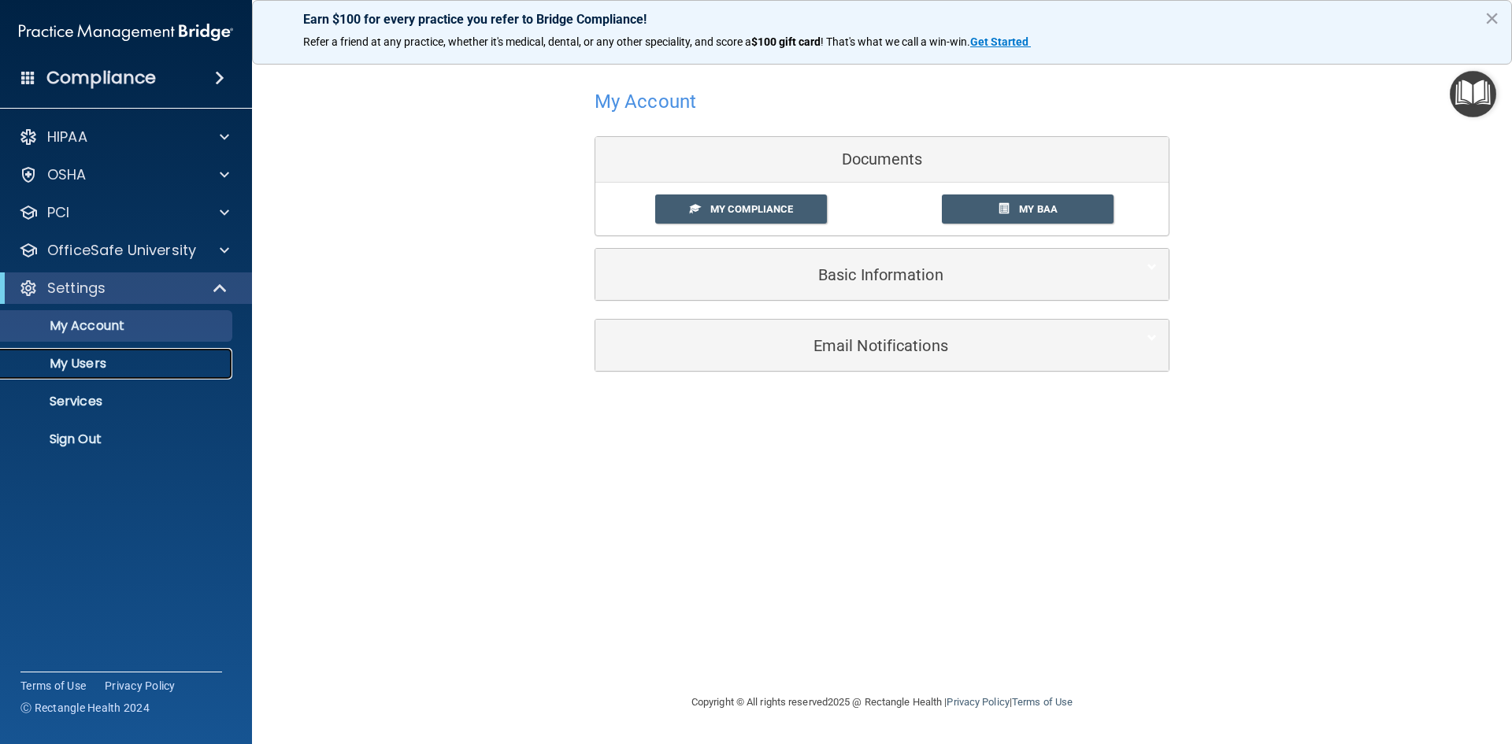
click at [65, 365] on p "My Users" at bounding box center [117, 364] width 215 height 16
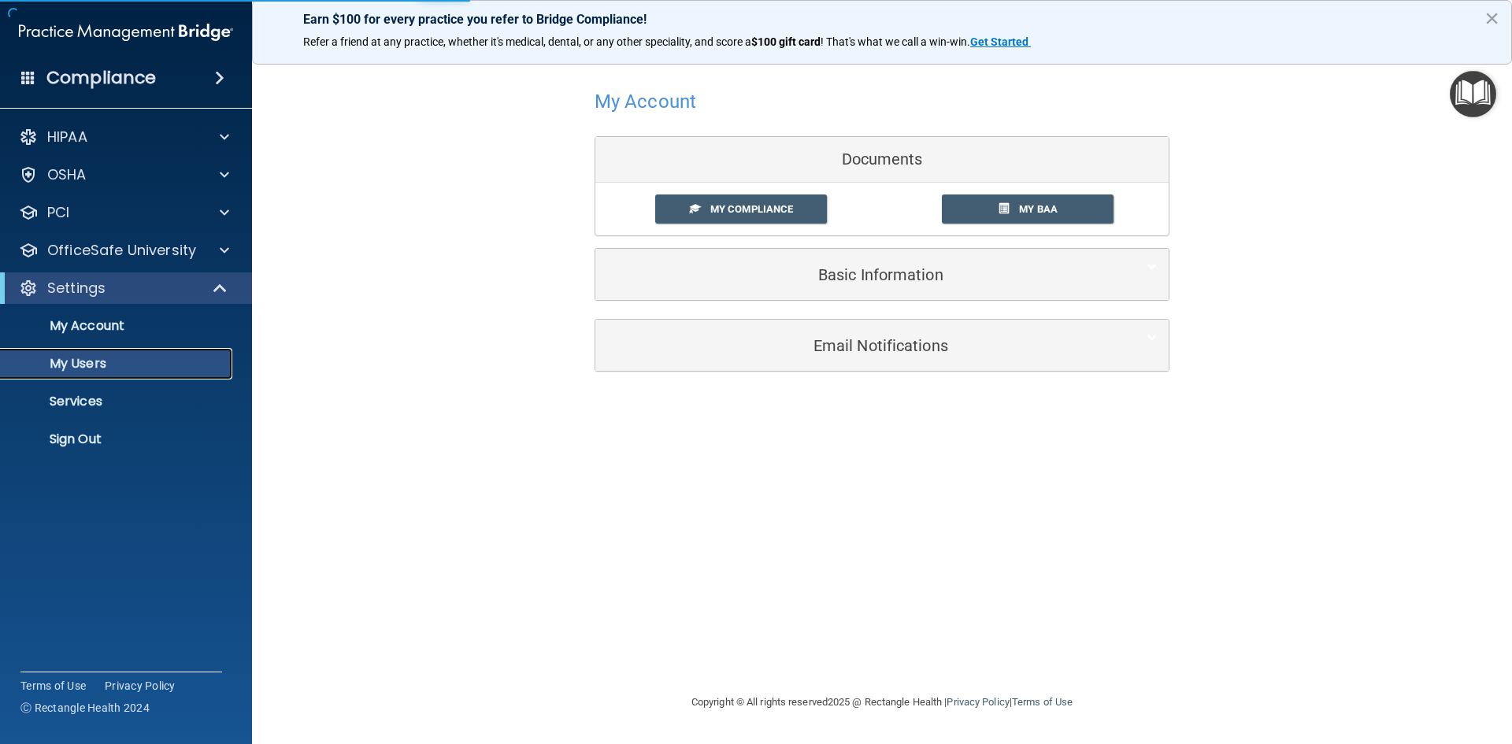
select select "20"
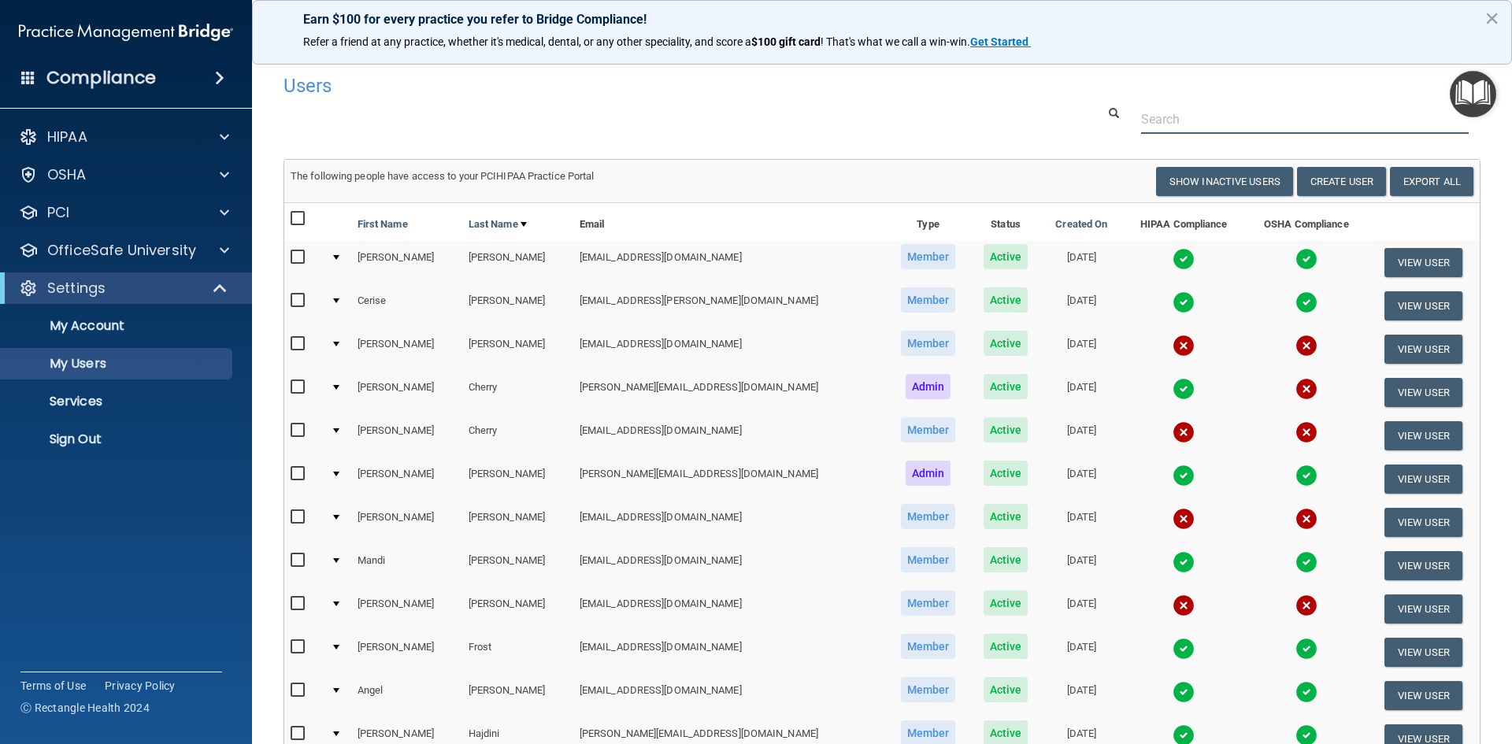
click at [1207, 124] on input "text" at bounding box center [1305, 119] width 328 height 29
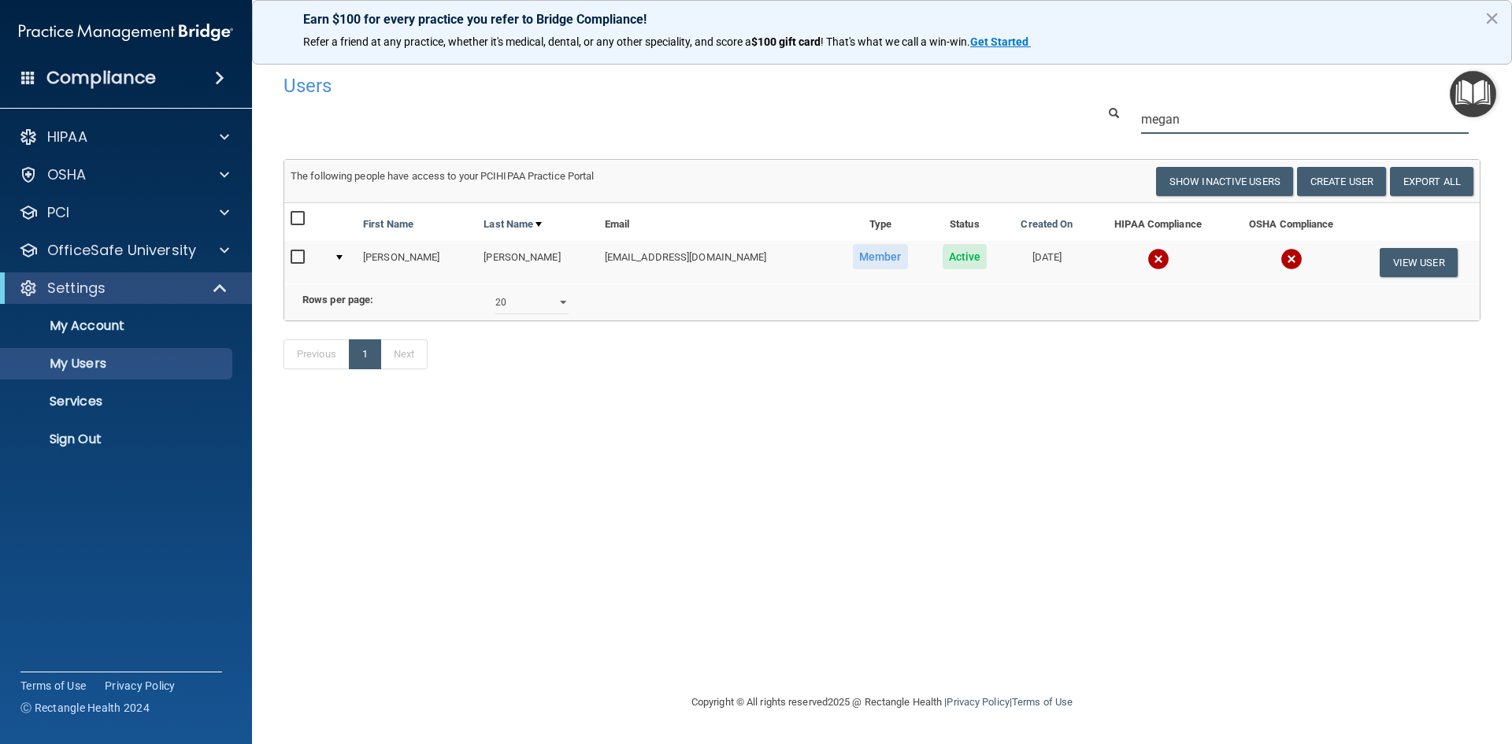
type input "megan"
click at [291, 257] on input "checkbox" at bounding box center [300, 257] width 18 height 13
checkbox input "true"
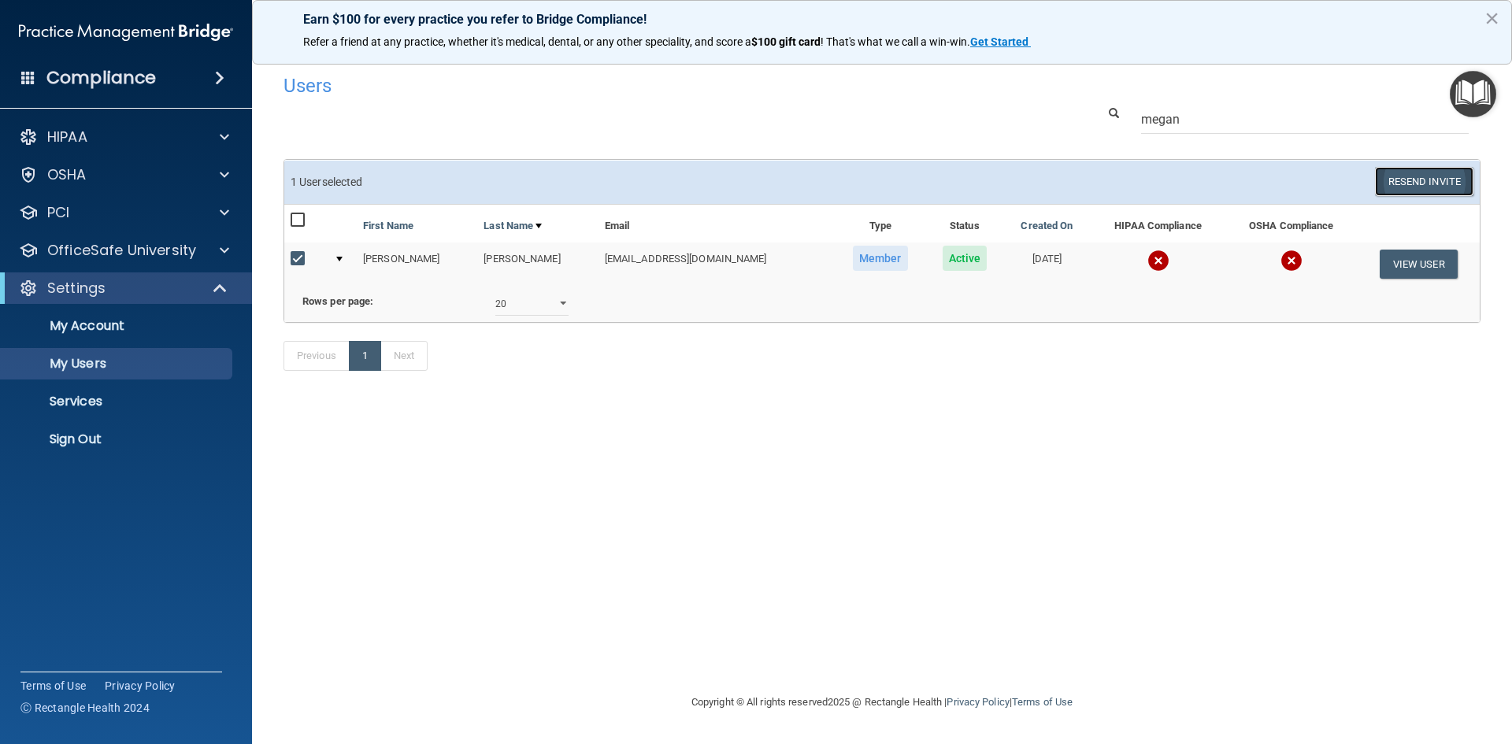
click at [1427, 184] on button "Resend Invite" at bounding box center [1424, 181] width 98 height 29
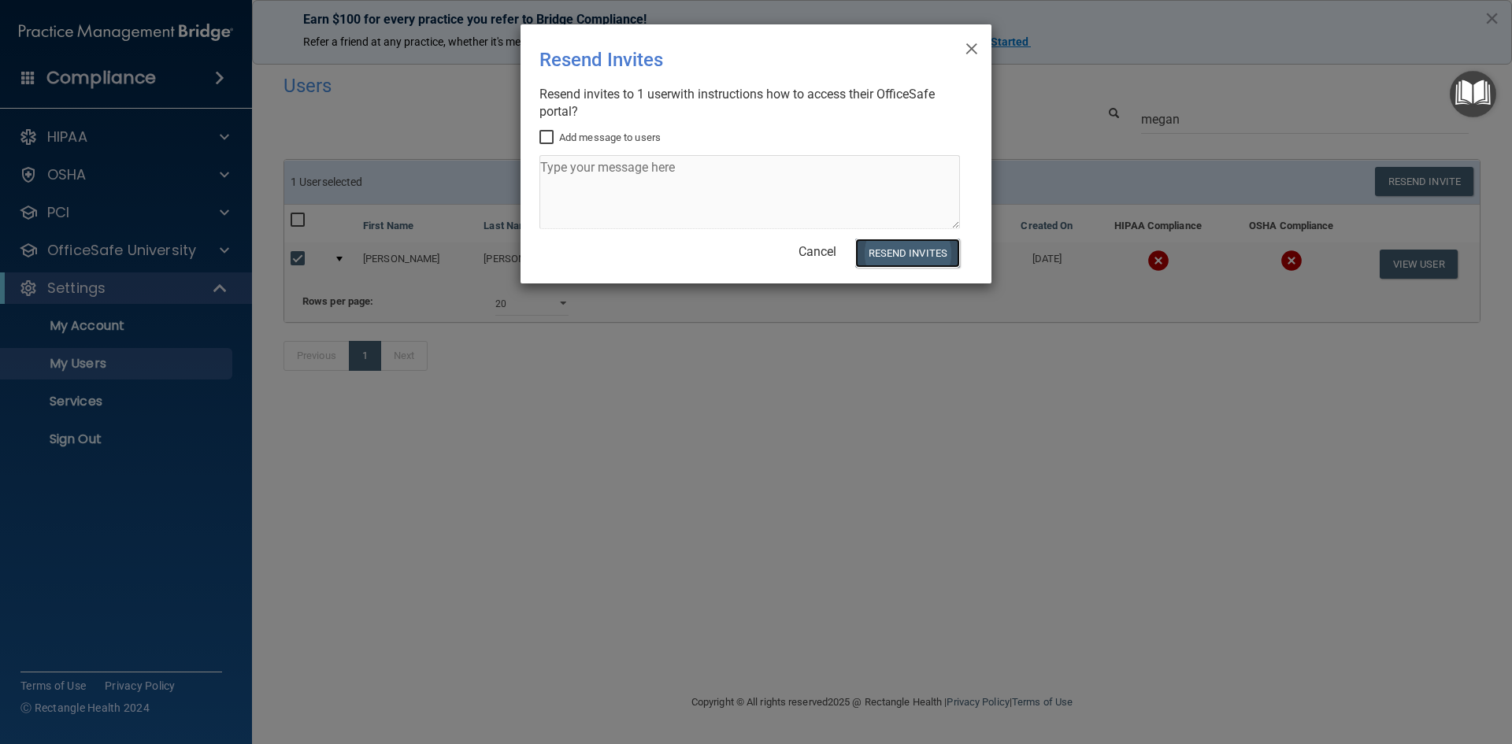
click at [905, 257] on button "Resend Invites" at bounding box center [907, 253] width 105 height 29
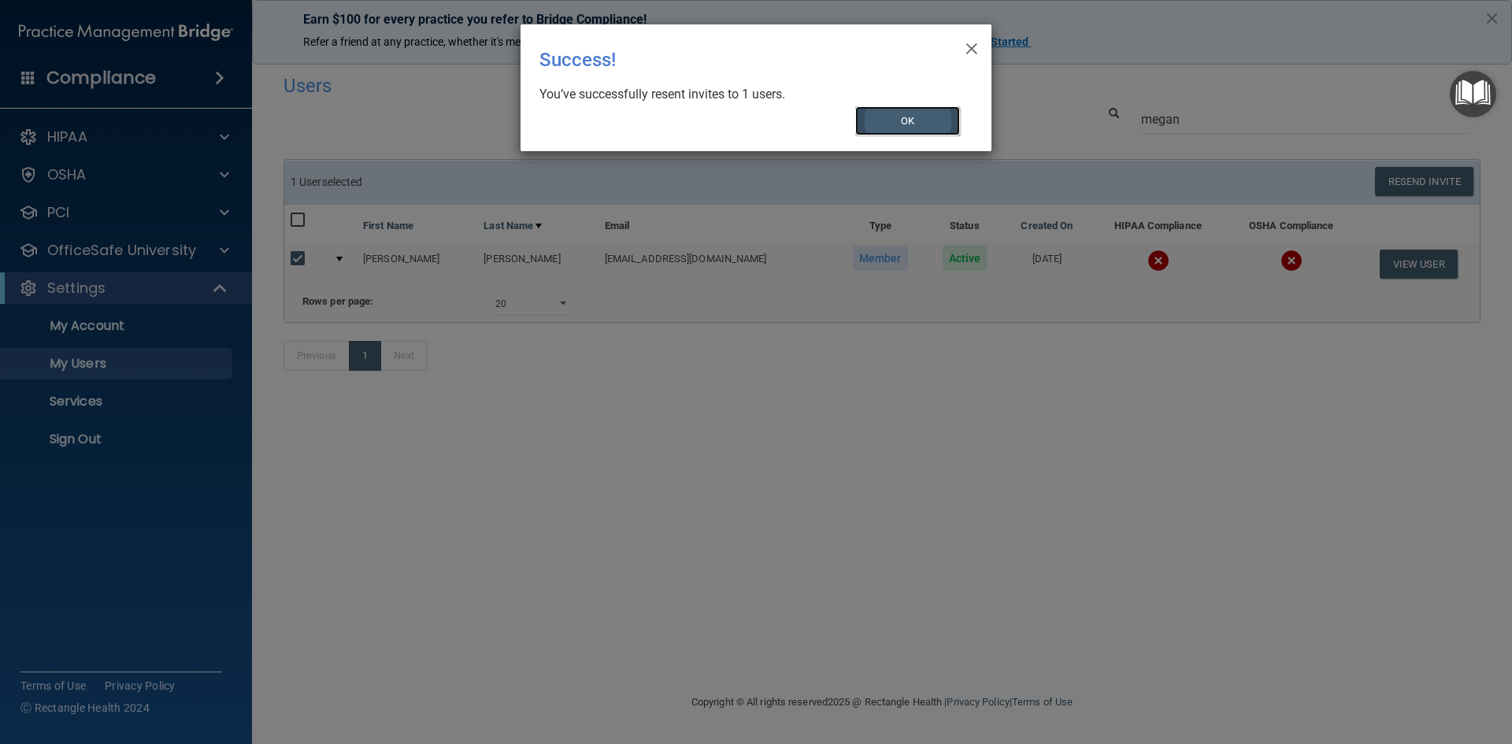
click at [921, 113] on button "OK" at bounding box center [908, 120] width 106 height 29
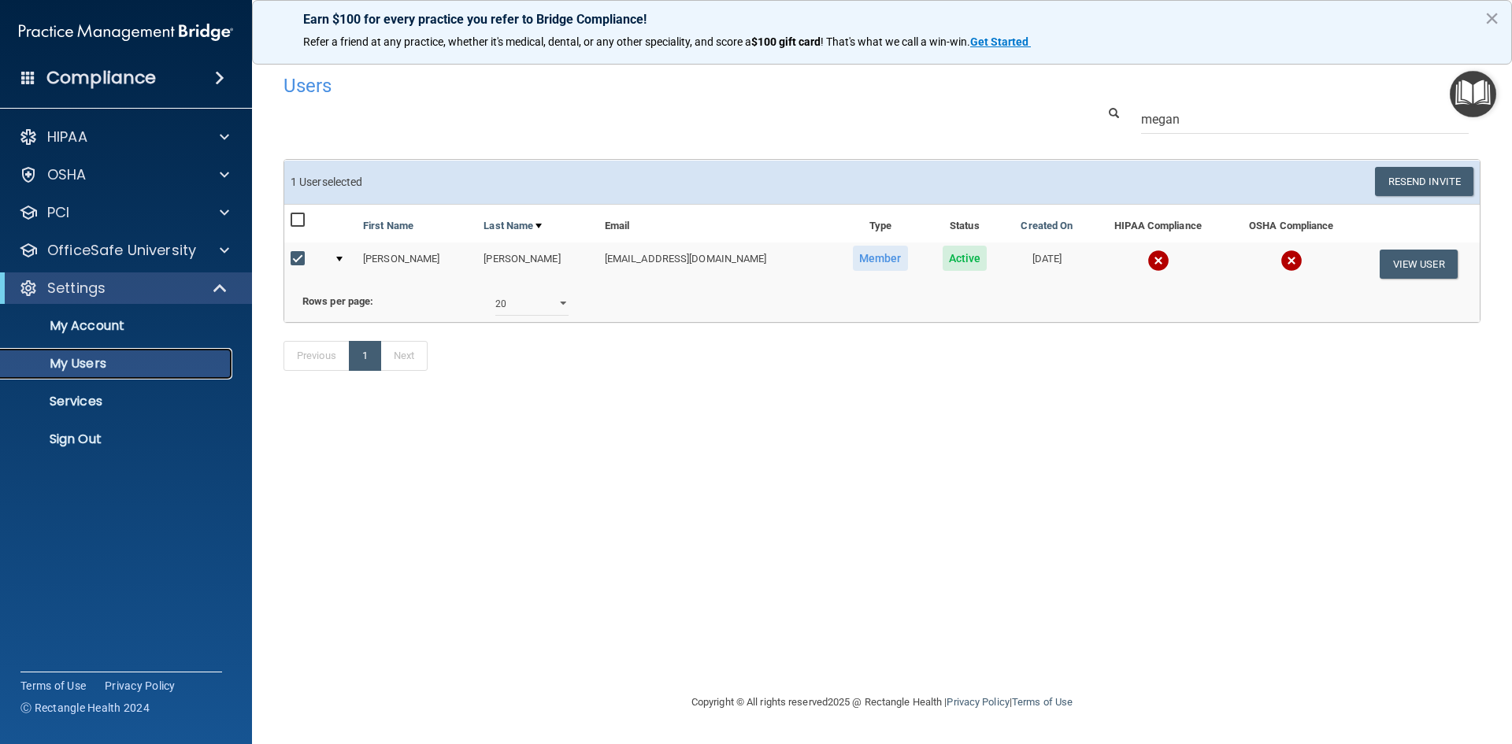
click at [100, 372] on p "My Users" at bounding box center [117, 364] width 215 height 16
